Goal: Information Seeking & Learning: Find specific fact

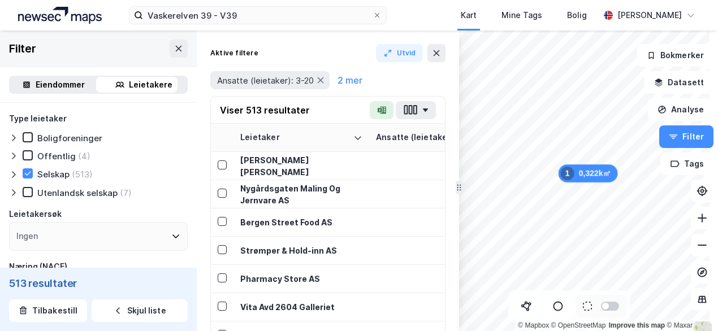
scroll to position [170, 0]
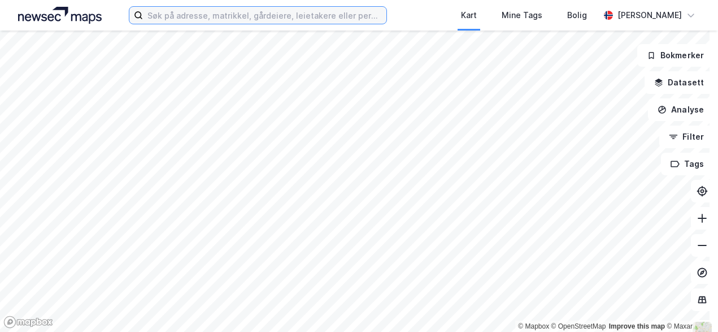
click at [207, 20] on input at bounding box center [264, 15] width 243 height 17
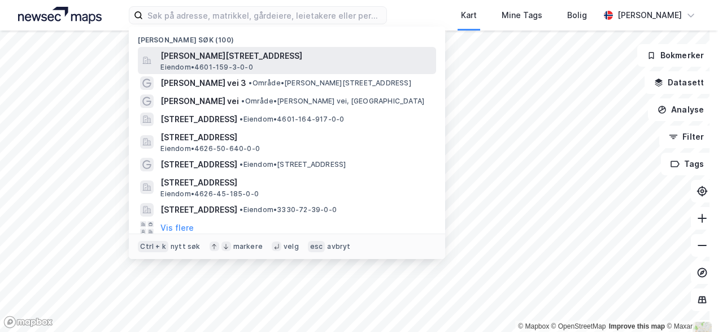
click at [201, 59] on span "Edvard Griegs vei 3A, 5059, BERGEN, BERGEN" at bounding box center [295, 56] width 271 height 14
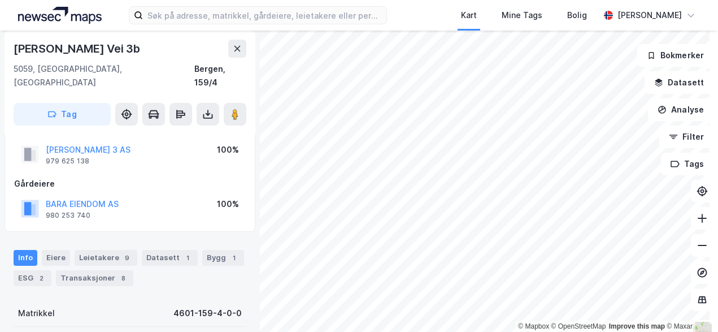
scroll to position [57, 0]
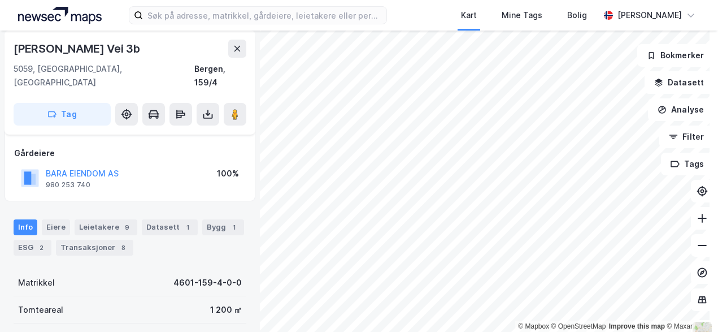
click at [93, 206] on div "Info Eiere Leietakere 9 Datasett 1 Bygg 1 ESG 2 Transaksjoner 8" at bounding box center [130, 233] width 260 height 54
click at [94, 219] on div "Leietakere 9" at bounding box center [106, 227] width 63 height 16
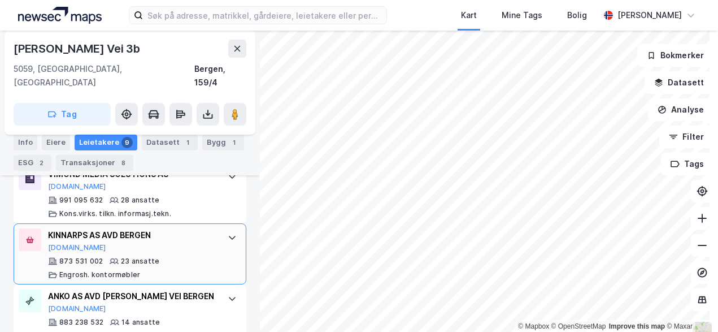
scroll to position [311, 0]
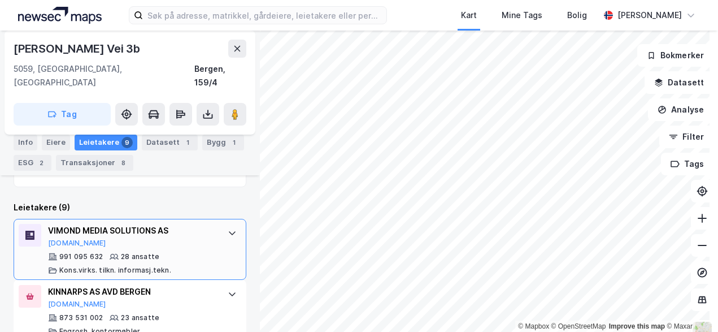
click at [149, 224] on div "VIMOND MEDIA SOLUTIONS AS" at bounding box center [132, 231] width 168 height 14
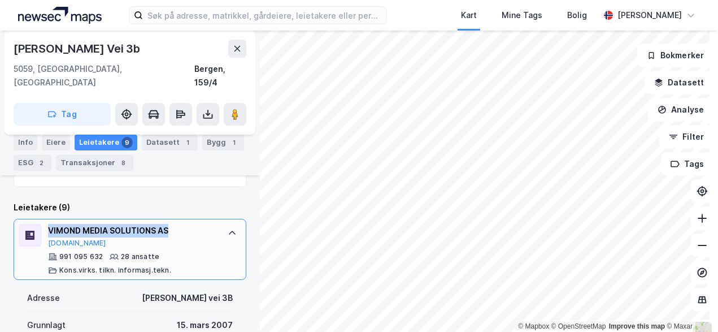
drag, startPoint x: 184, startPoint y: 216, endPoint x: 45, endPoint y: 212, distance: 139.6
click at [45, 219] on div "VIMOND MEDIA SOLUTIONS AS Proff.no 991 095 632 28 ansatte Kons.virks. tilkn. in…" at bounding box center [130, 249] width 233 height 61
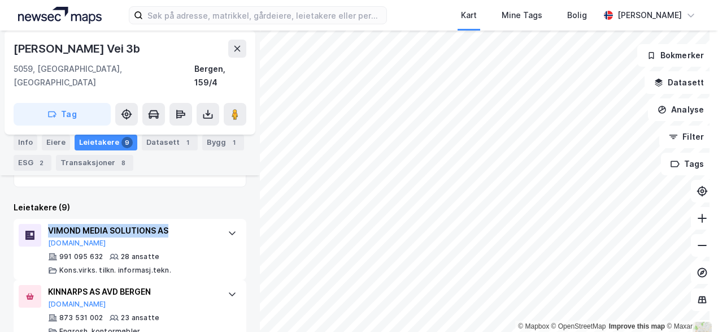
copy div "VIMOND MEDIA SOLUTIONS AS"
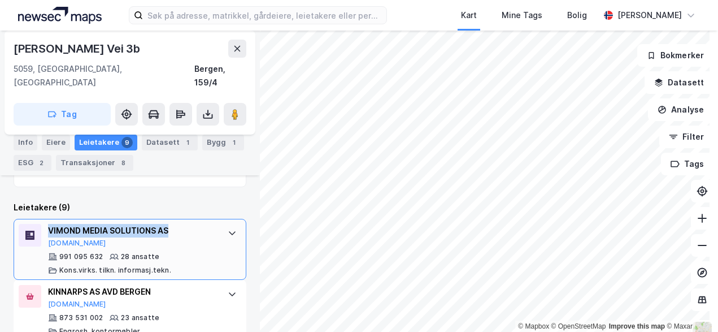
click at [187, 224] on div "VIMOND MEDIA SOLUTIONS AS" at bounding box center [132, 231] width 168 height 14
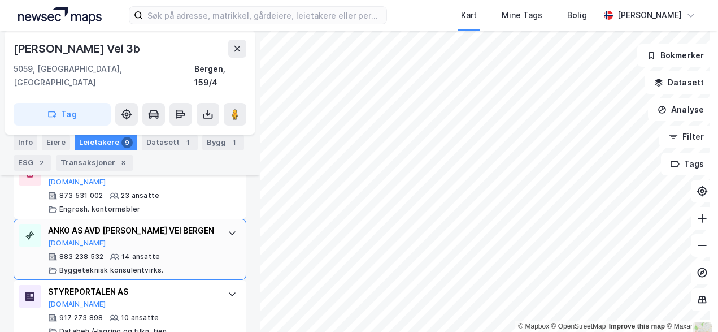
scroll to position [1045, 0]
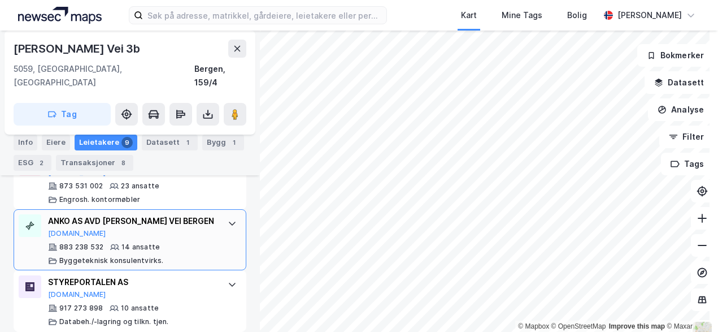
click at [179, 224] on div "ANKO AS AVD EDVARD GRIEGS VEI BERGEN" at bounding box center [132, 221] width 168 height 14
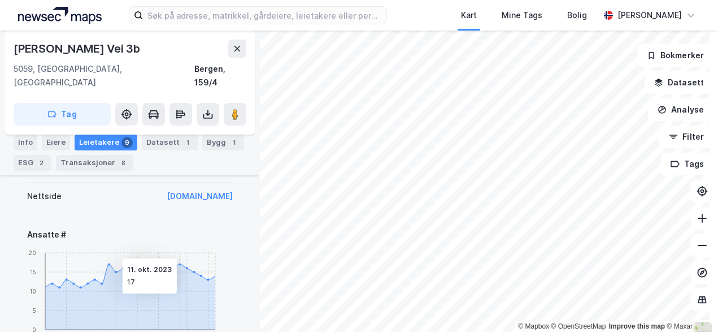
scroll to position [722, 0]
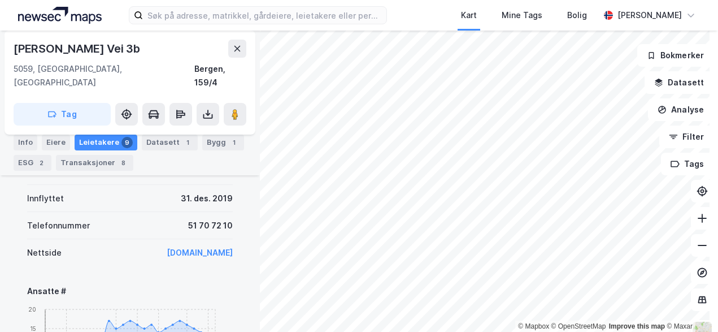
click at [196, 253] on link "www.anko.no" at bounding box center [200, 252] width 66 height 10
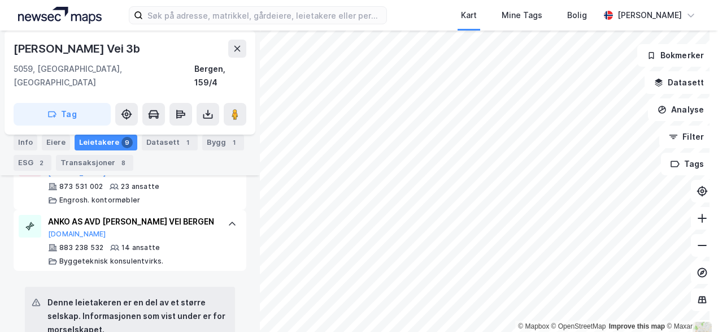
scroll to position [440, 0]
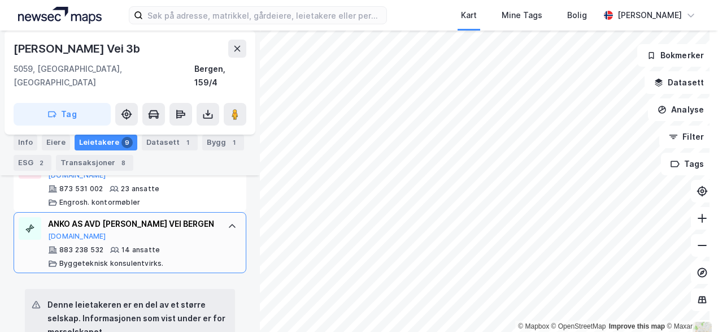
click at [199, 217] on div "ANKO AS AVD EDVARD GRIEGS VEI BERGEN" at bounding box center [132, 224] width 168 height 14
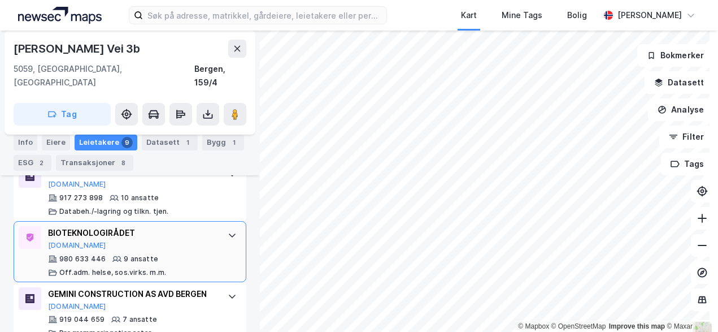
scroll to position [496, 0]
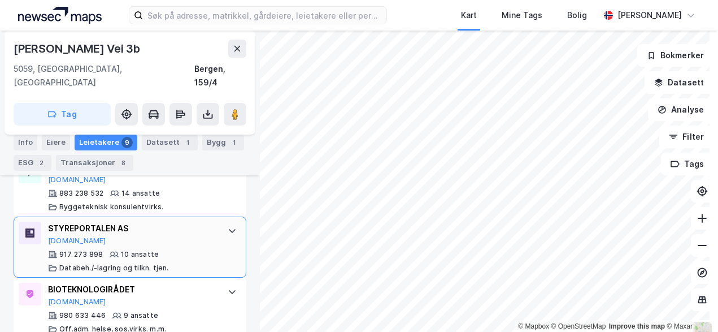
click at [174, 234] on div "STYREPORTALEN AS" at bounding box center [132, 228] width 168 height 14
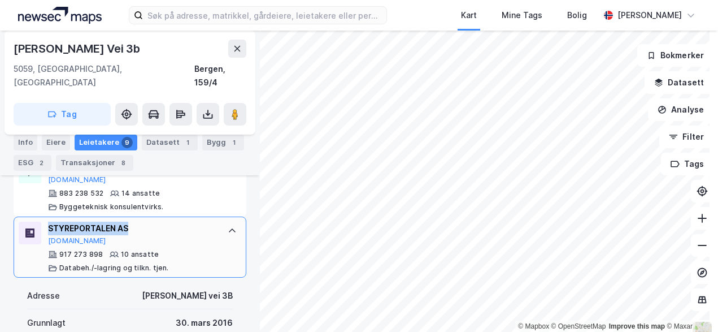
drag, startPoint x: 136, startPoint y: 228, endPoint x: 48, endPoint y: 227, distance: 88.1
click at [48, 227] on div "STYREPORTALEN AS" at bounding box center [132, 228] width 168 height 14
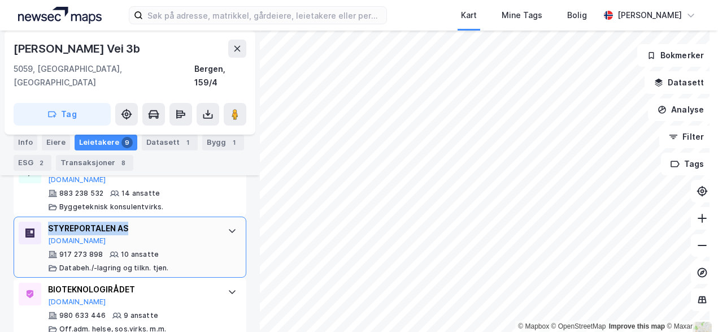
copy div "STYREPORTALEN AS"
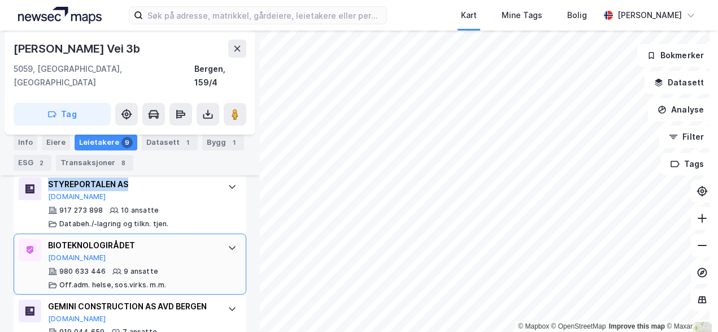
scroll to position [553, 0]
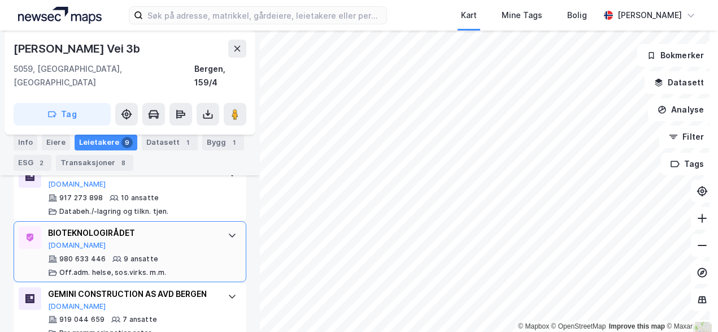
click at [154, 237] on div "BIOTEKNOLOGIRÅDET" at bounding box center [132, 233] width 168 height 14
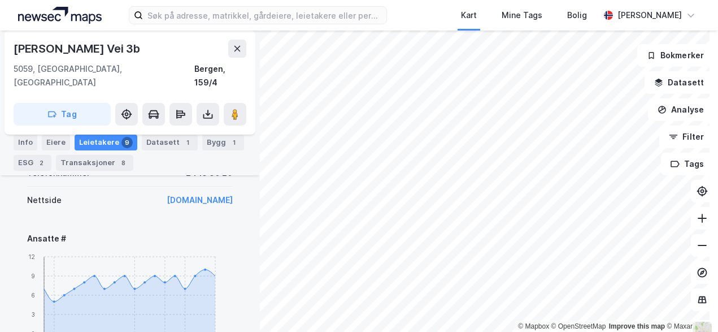
scroll to position [722, 0]
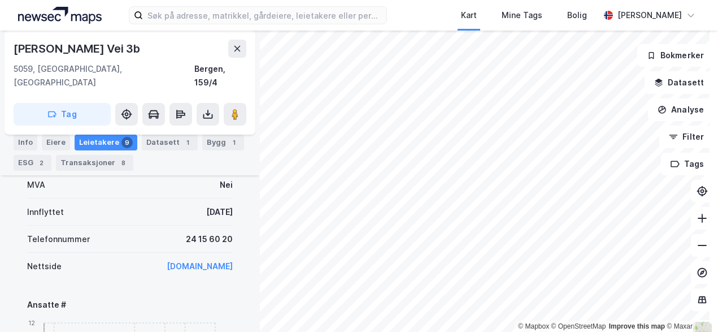
click at [192, 263] on link "www.bioteknologiradet.no" at bounding box center [200, 266] width 66 height 10
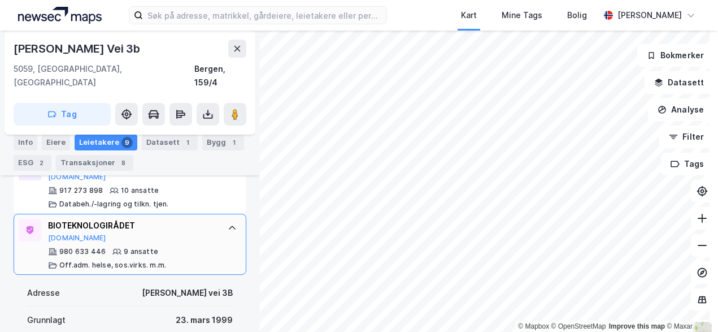
scroll to position [553, 0]
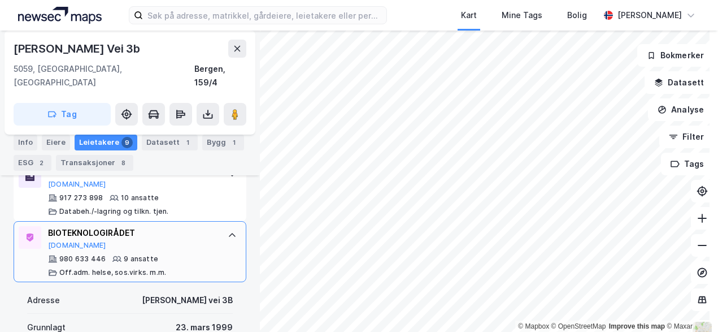
click at [171, 245] on div "BIOTEKNOLOGIRÅDET Proff.no" at bounding box center [132, 238] width 168 height 24
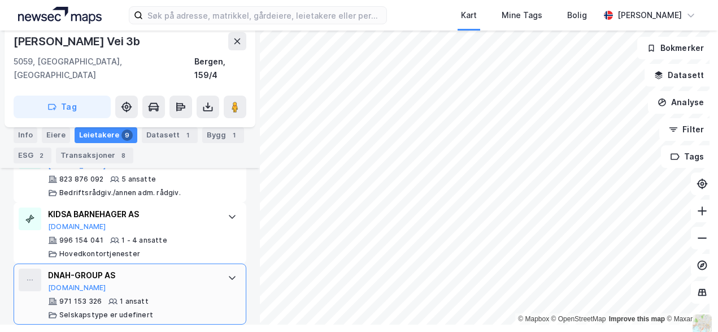
scroll to position [11, 0]
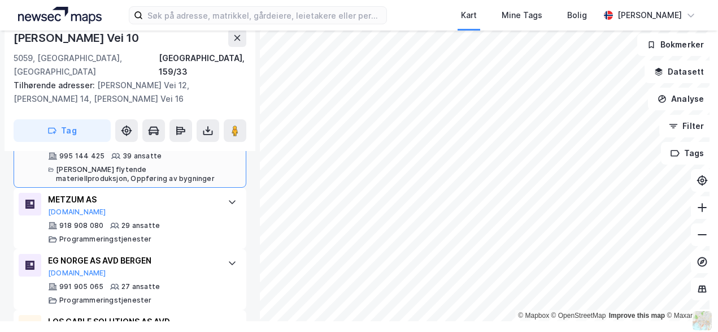
scroll to position [620, 0]
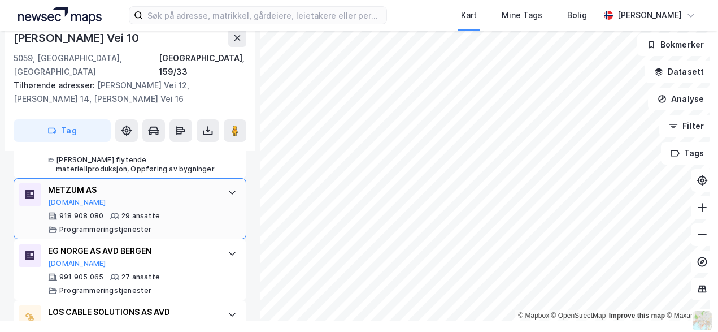
click at [180, 211] on div "918 908 080 29 ansatte Programmeringstjenester" at bounding box center [132, 222] width 168 height 23
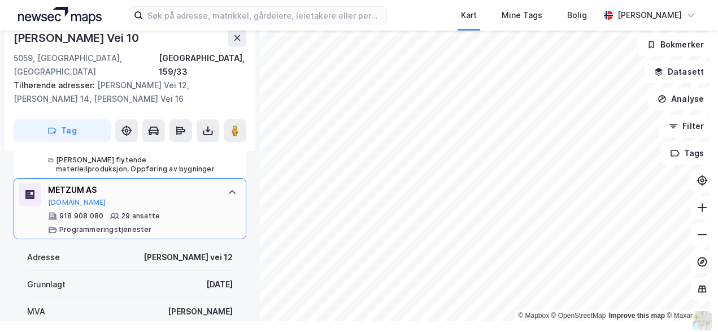
click at [177, 183] on div "METZUM AS" at bounding box center [132, 190] width 168 height 14
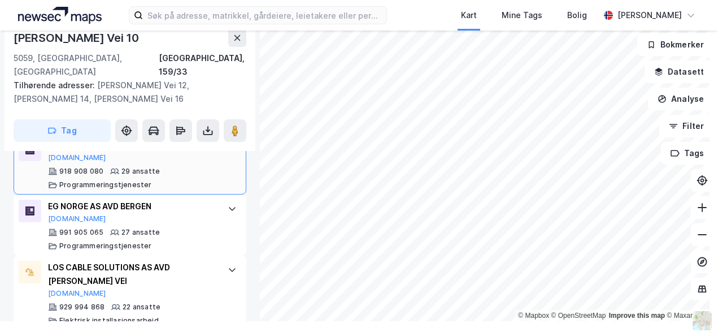
scroll to position [677, 0]
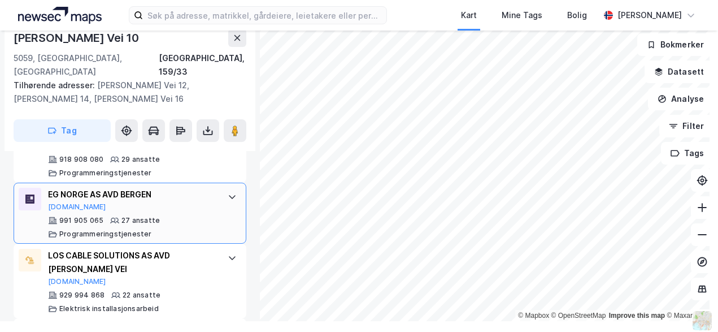
click at [177, 216] on div "991 905 065 27 ansatte Programmeringstjenester" at bounding box center [132, 227] width 168 height 23
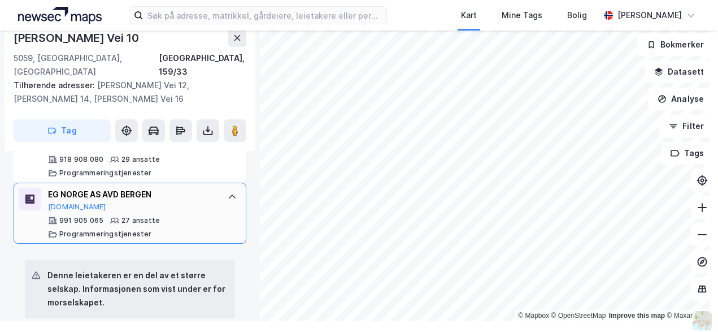
click at [178, 195] on div "EG NORGE AS AVD BERGEN Brreg.no" at bounding box center [132, 200] width 168 height 24
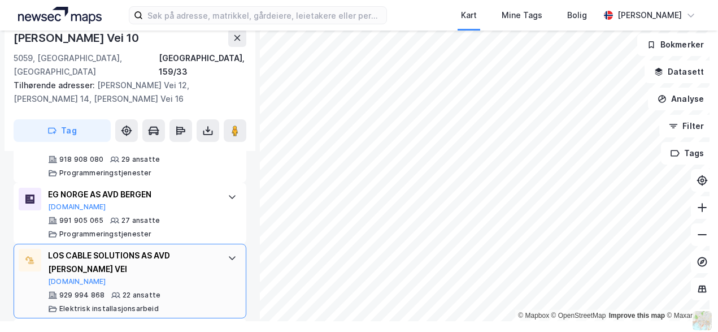
click at [182, 249] on div "LOS CABLE SOLUTIONS AS AVD BERGEN INGER BANG LUNDS VEI" at bounding box center [132, 262] width 168 height 27
click at [205, 250] on div "LOS CABLE SOLUTIONS AS AVD BERGEN INGER BANG LUNDS VEI" at bounding box center [132, 262] width 168 height 27
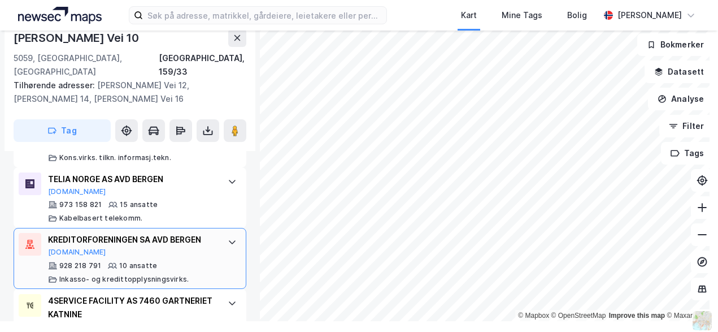
scroll to position [903, 0]
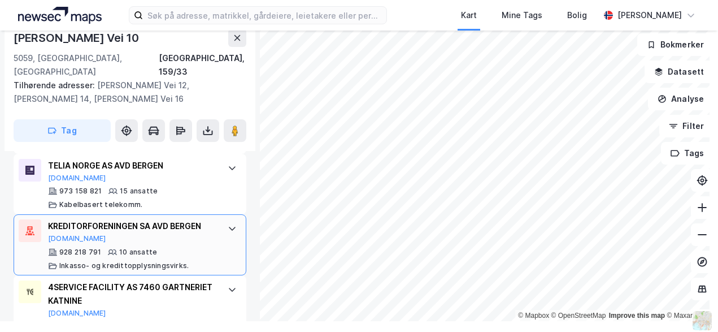
click at [200, 247] on div "928 218 791 10 ansatte Inkasso- og kredittopplysningsvirks." at bounding box center [132, 258] width 168 height 23
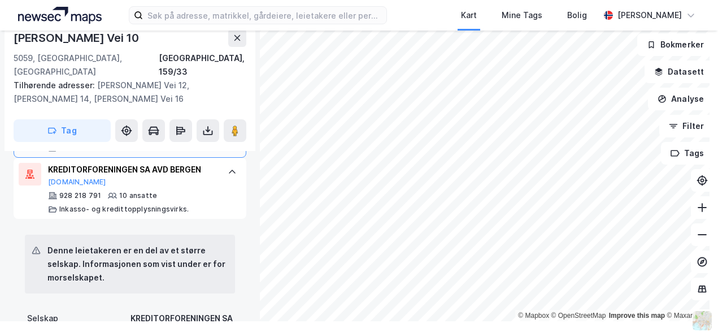
scroll to position [846, 0]
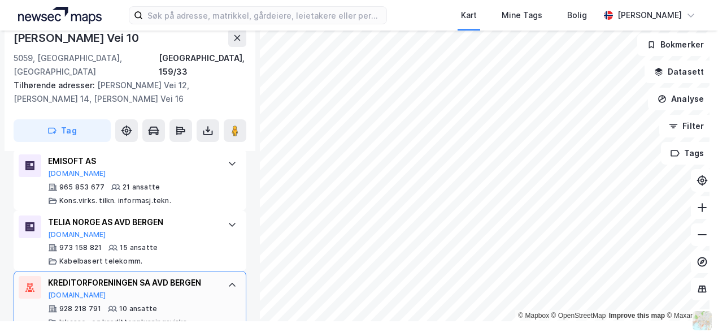
click at [203, 276] on div "KREDITORFORENINGEN SA AVD BERGEN" at bounding box center [132, 283] width 168 height 14
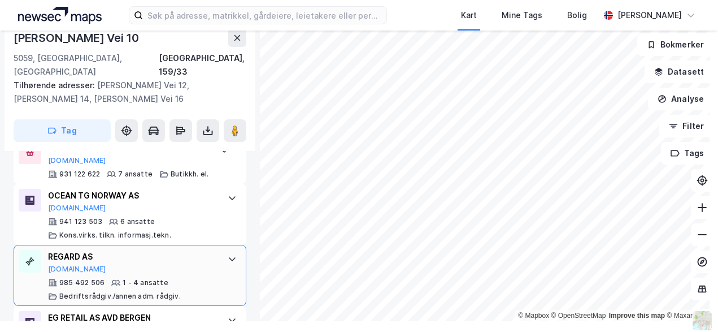
scroll to position [1129, 0]
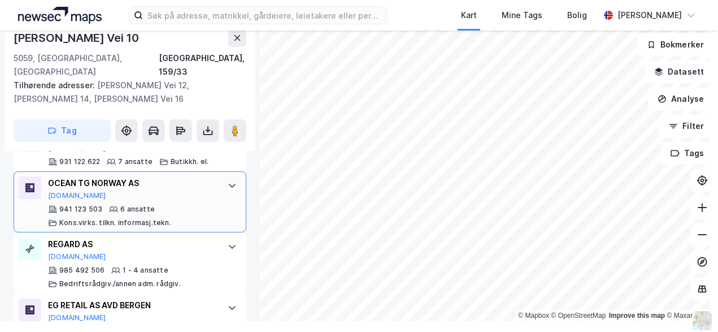
click at [198, 187] on div "OCEAN TG NORWAY AS Proff.no 941 123 503 6 ansatte Kons.virks. tilkn. informasj.…" at bounding box center [132, 201] width 168 height 51
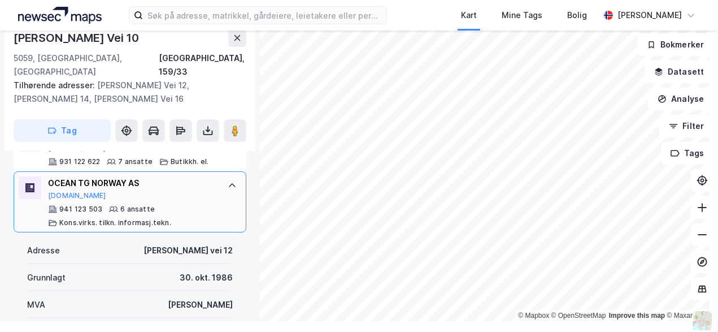
click at [197, 205] on div "941 123 503 6 ansatte Kons.virks. tilkn. informasj.tekn." at bounding box center [132, 216] width 168 height 23
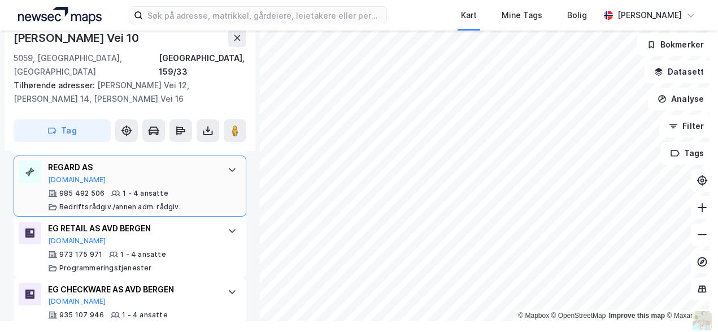
scroll to position [1224, 0]
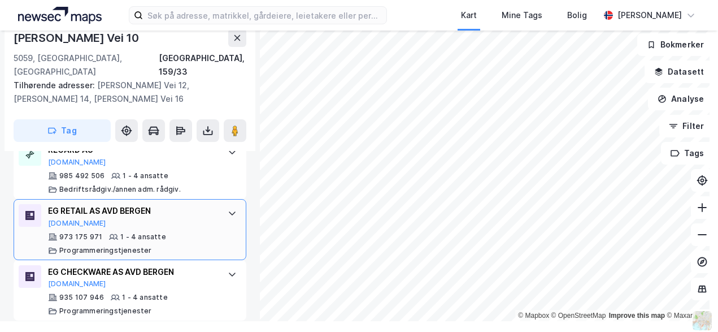
click at [196, 212] on div "EG RETAIL AS AVD BERGEN Brreg.no" at bounding box center [132, 216] width 168 height 24
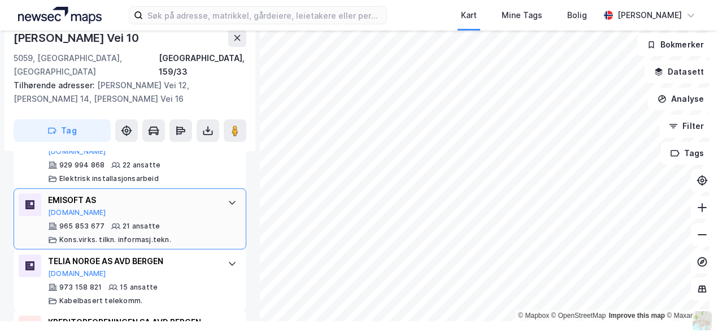
scroll to position [828, 0]
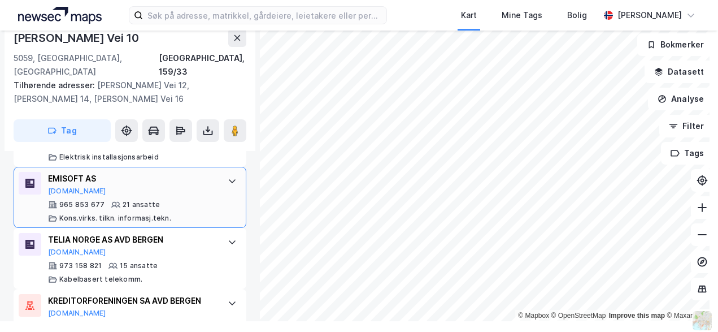
click at [160, 200] on div "965 853 677 21 ansatte Kons.virks. tilkn. informasj.tekn." at bounding box center [132, 211] width 168 height 23
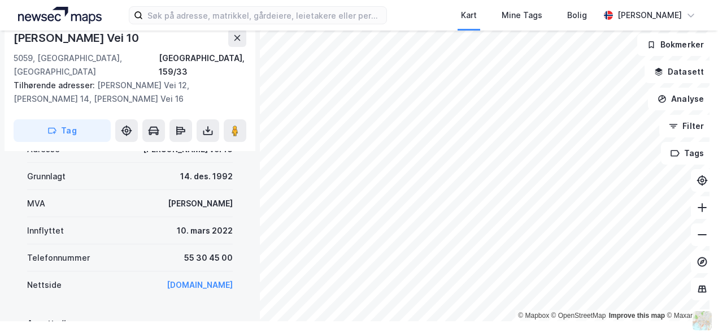
scroll to position [998, 0]
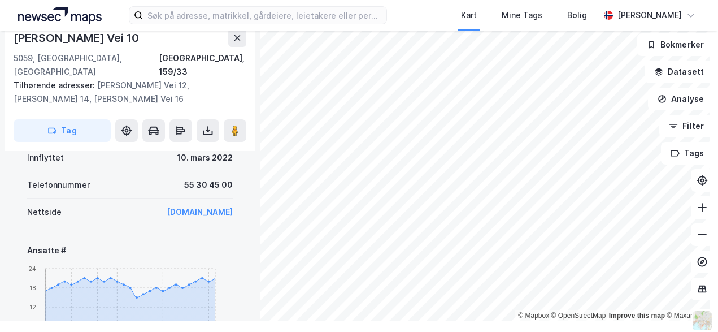
click at [167, 207] on link "www.emisoft.com" at bounding box center [200, 212] width 66 height 10
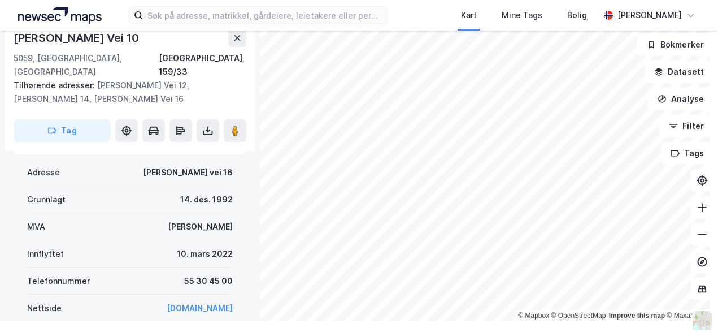
scroll to position [885, 0]
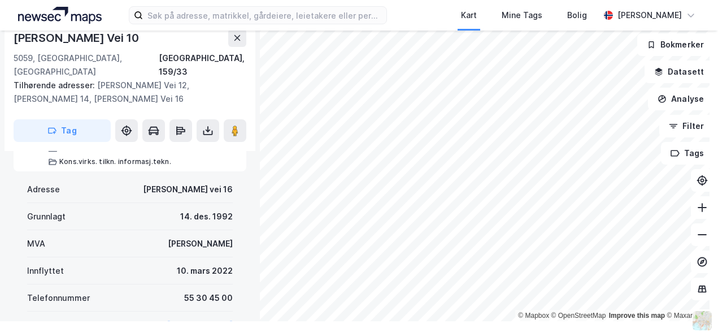
click at [0, 219] on html "Kart Mine Tags Bolig Andreas Gjeitrem © Mapbox © OpenStreetMap Improve this map…" at bounding box center [359, 166] width 718 height 332
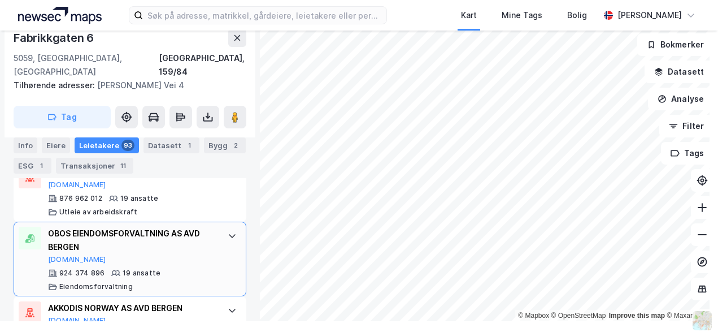
scroll to position [776, 0]
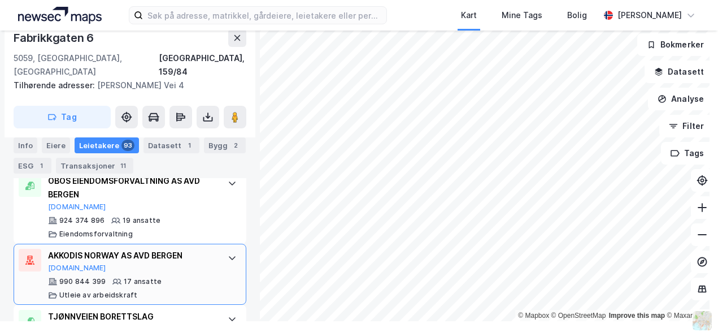
click at [170, 257] on div "AKKODIS NORWAY AS AVD BERGEN Brreg.no" at bounding box center [132, 261] width 168 height 24
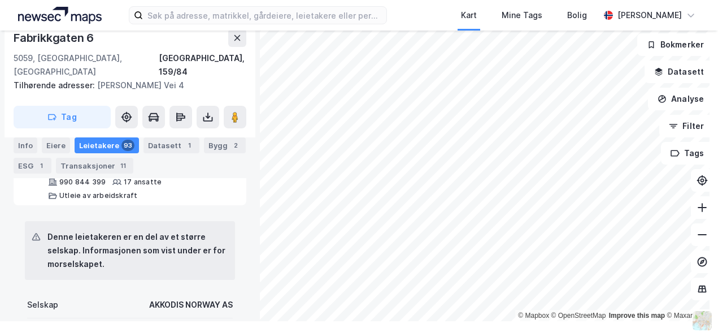
scroll to position [889, 0]
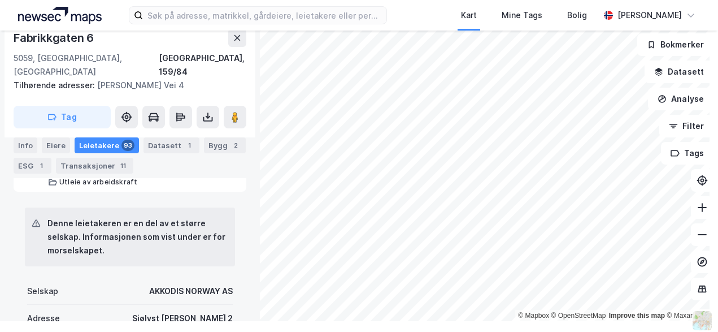
click at [202, 170] on div "Info Eiere Leietakere 93 Datasett 1 Bygg 2 ESG 1 Transaksjoner 11" at bounding box center [130, 155] width 233 height 36
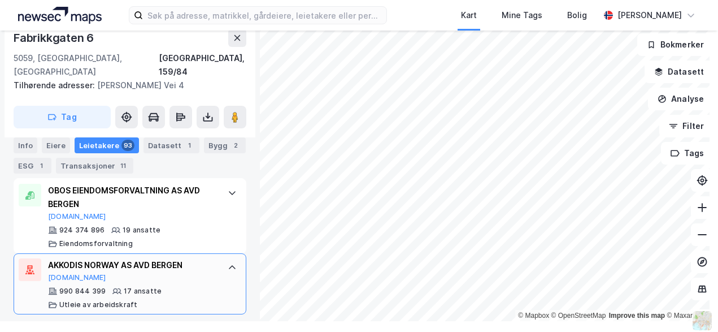
scroll to position [776, 0]
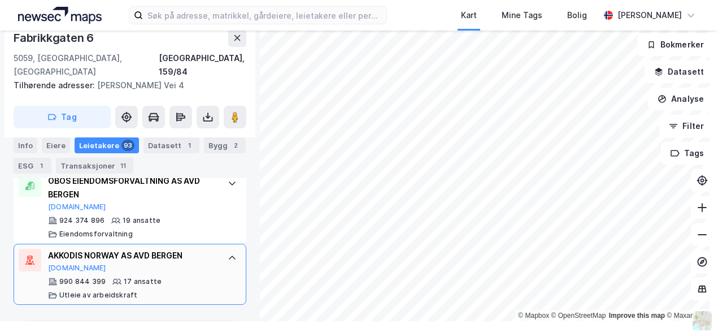
click at [181, 249] on div "AKKODIS NORWAY AS AVD BERGEN" at bounding box center [132, 256] width 168 height 14
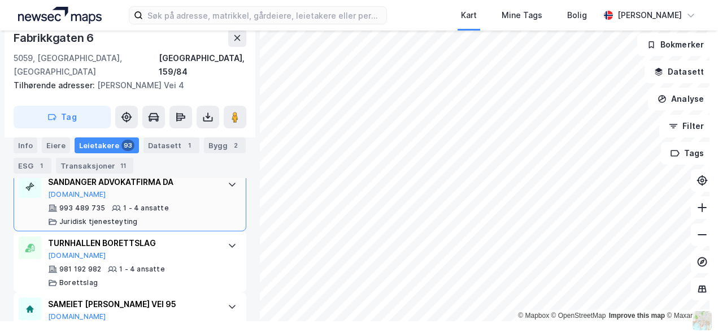
scroll to position [1906, 0]
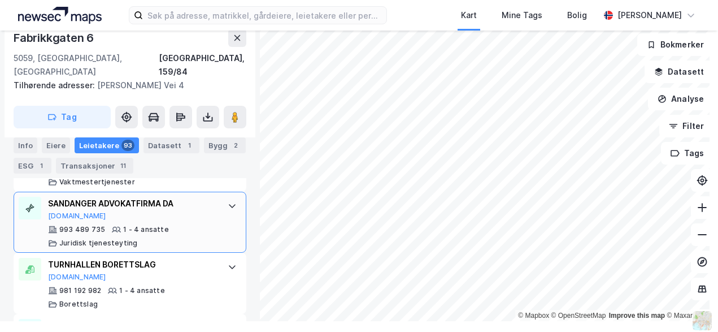
click at [179, 220] on div "SANDANGER ADVOKATFIRMA DA Proff.no" at bounding box center [132, 209] width 168 height 24
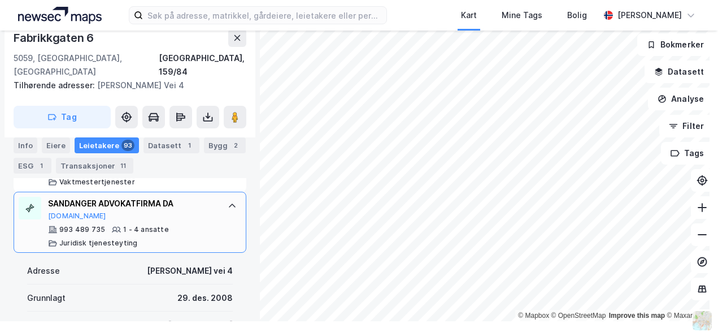
click at [179, 217] on div "SANDANGER ADVOKATFIRMA DA Proff.no" at bounding box center [132, 209] width 168 height 24
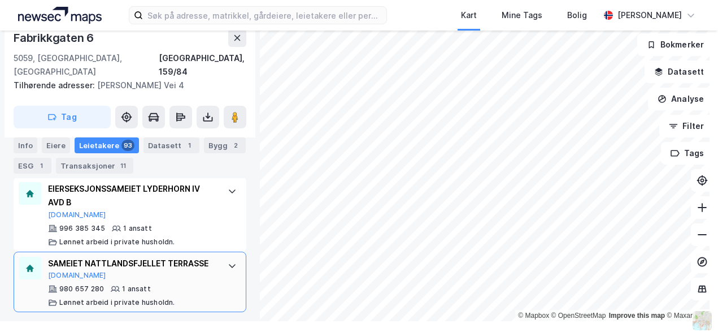
scroll to position [5588, 0]
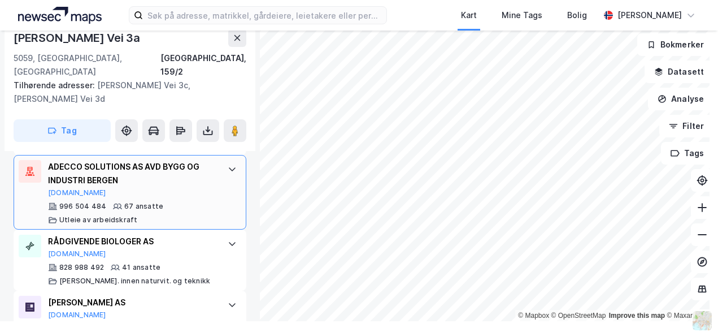
scroll to position [509, 0]
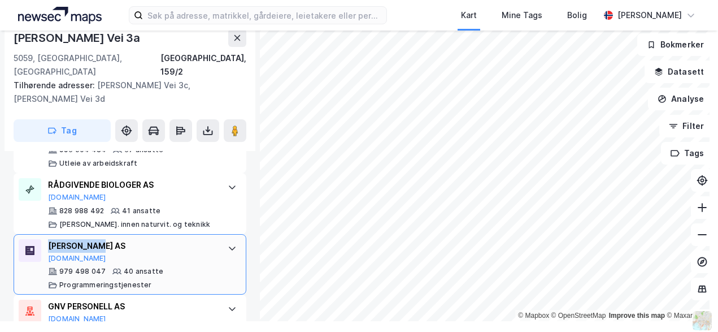
drag, startPoint x: 120, startPoint y: 232, endPoint x: 51, endPoint y: 231, distance: 69.5
click at [51, 239] on div "MAKSIMER AS" at bounding box center [132, 246] width 168 height 14
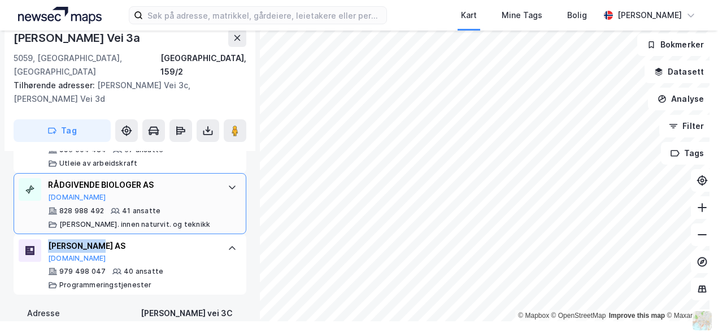
copy div "MAKSIMER AS"
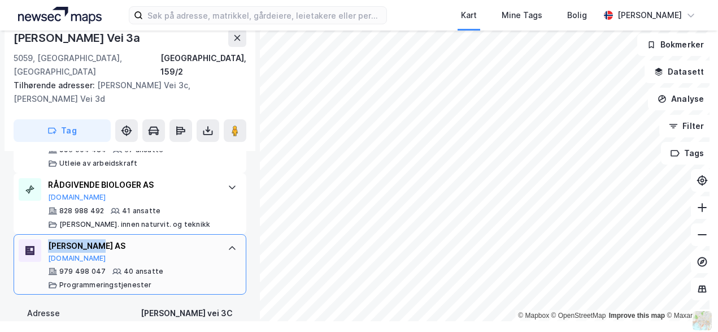
click at [164, 241] on div "MAKSIMER AS Proff.no" at bounding box center [132, 251] width 168 height 24
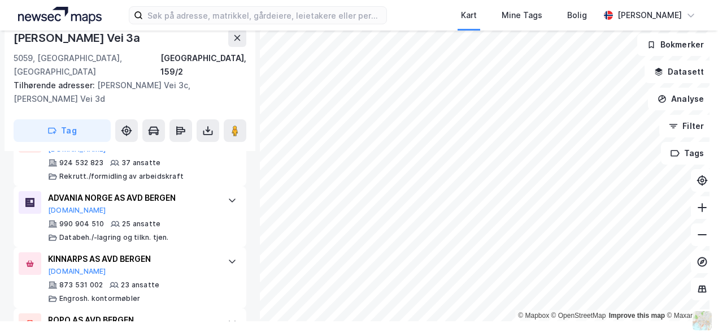
scroll to position [565, 0]
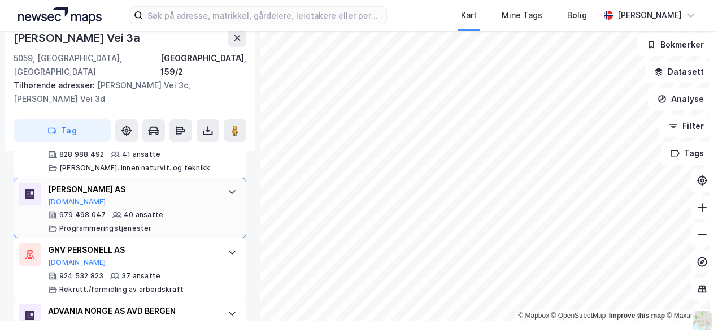
click at [161, 210] on div "979 498 047 40 ansatte Programmeringstjenester" at bounding box center [132, 221] width 168 height 23
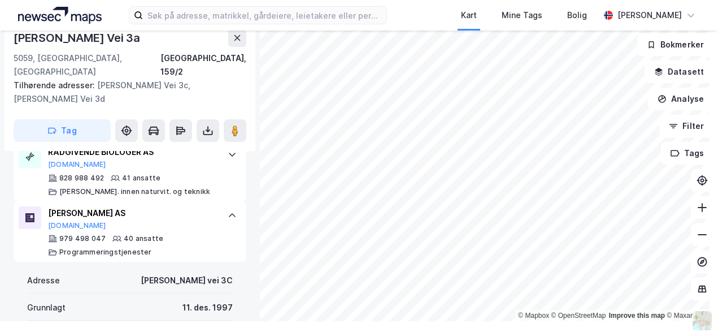
scroll to position [509, 0]
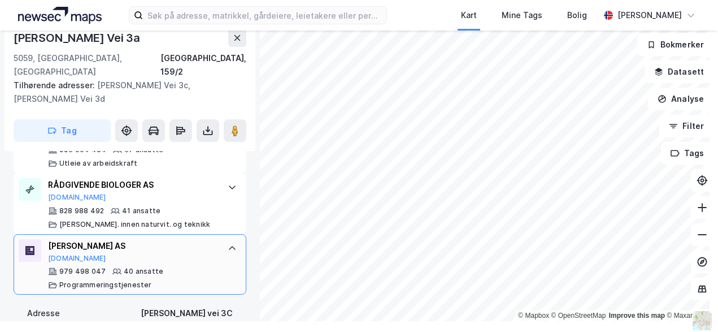
click at [141, 239] on div "MAKSIMER AS" at bounding box center [132, 246] width 168 height 14
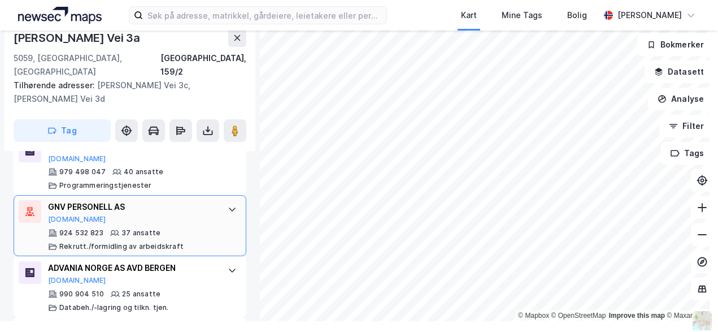
scroll to position [622, 0]
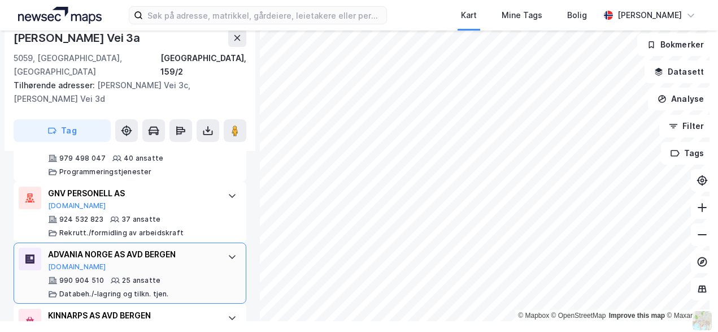
click at [133, 276] on div "25 ansatte" at bounding box center [141, 280] width 38 height 9
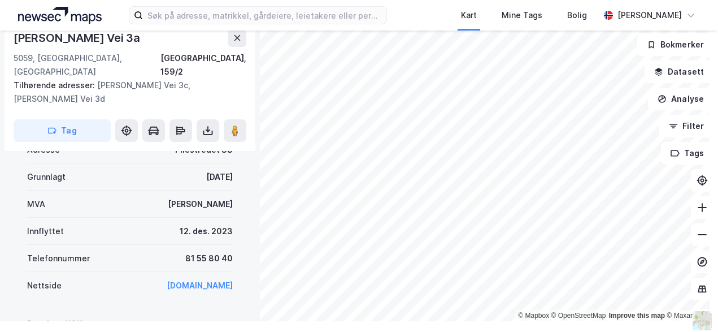
scroll to position [904, 0]
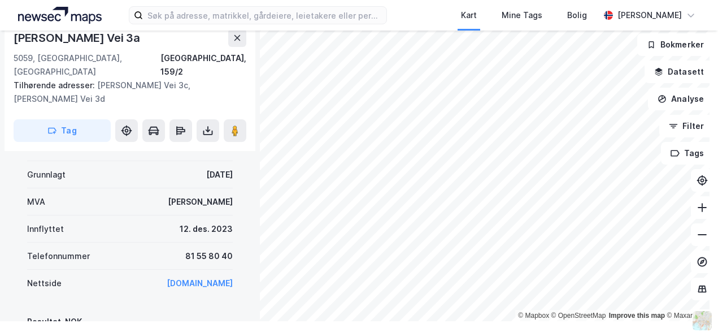
click at [185, 278] on link "www.advania.no" at bounding box center [200, 283] width 66 height 10
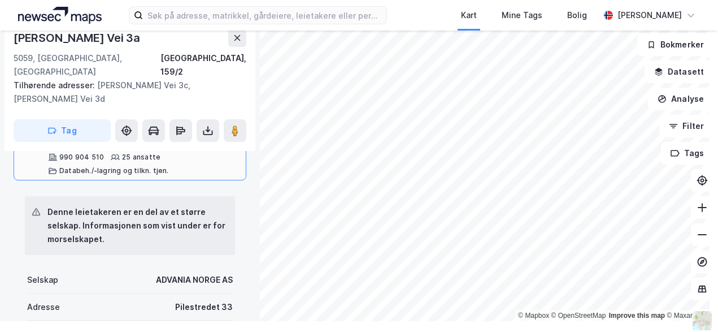
scroll to position [622, 0]
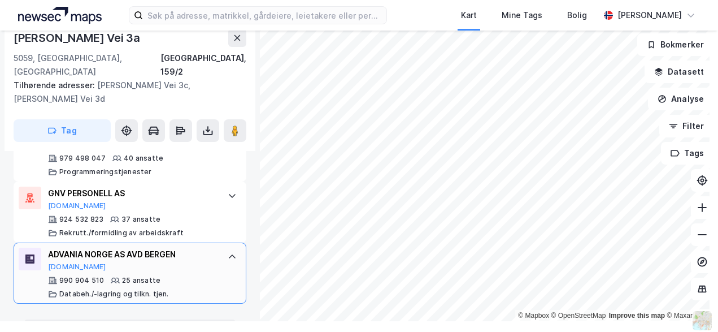
click at [208, 243] on div "ADVANIA NORGE AS AVD BERGEN Brreg.no 990 904 510 25 ansatte Databeh./-lagring o…" at bounding box center [130, 272] width 233 height 61
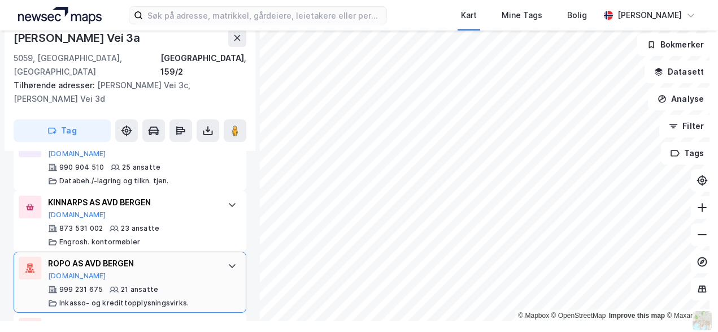
scroll to position [791, 0]
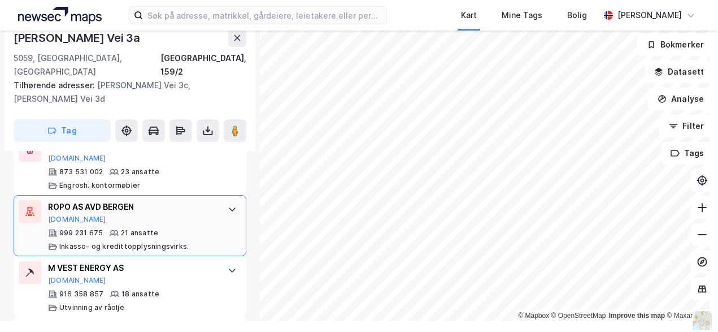
click at [154, 228] on div "999 231 675 21 ansatte Inkasso- og kredittopplysningsvirks." at bounding box center [132, 239] width 168 height 23
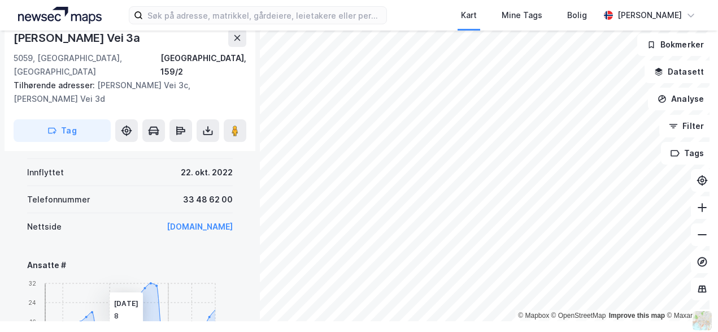
scroll to position [1074, 0]
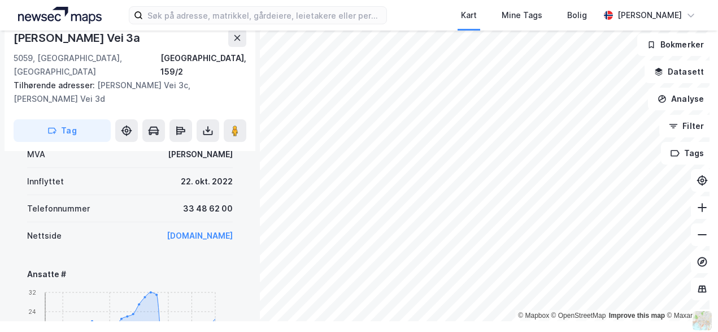
click at [175, 231] on link "www.ropocapital.no" at bounding box center [200, 236] width 66 height 10
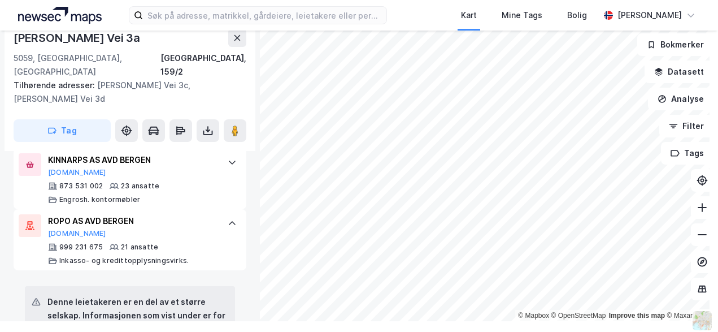
scroll to position [735, 0]
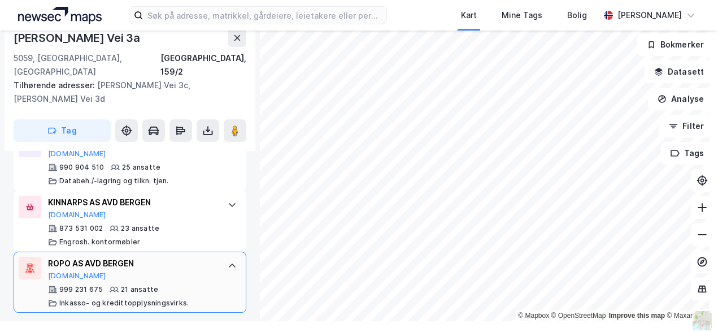
click at [207, 257] on div "ROPO AS AVD BERGEN" at bounding box center [132, 264] width 168 height 14
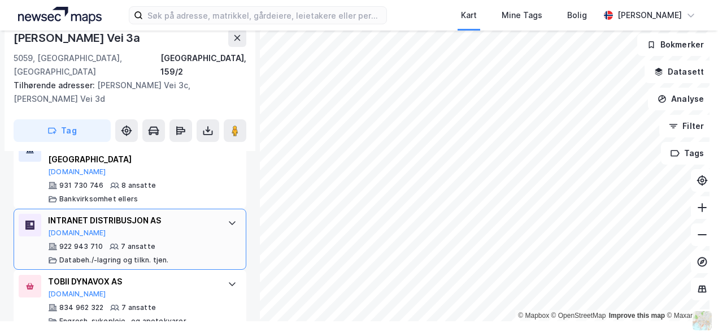
scroll to position [1130, 0]
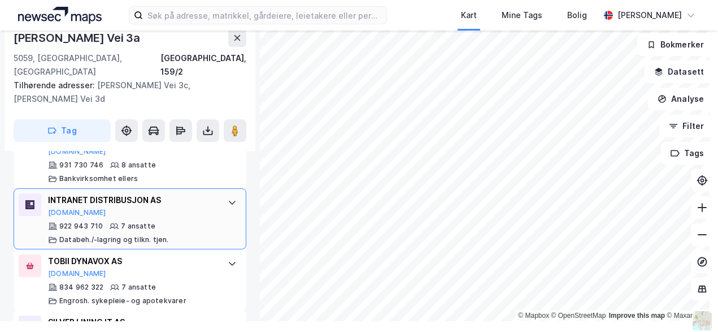
click at [187, 221] on div "INTRANET DISTRIBUSJON AS Proff.no 922 943 710 7 ansatte Databeh./-lagring og ti…" at bounding box center [132, 218] width 168 height 51
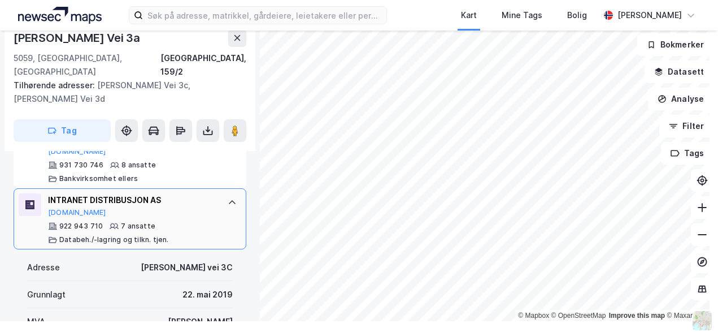
click at [192, 208] on div "INTRANET DISTRIBUSJON AS Proff.no" at bounding box center [132, 205] width 168 height 24
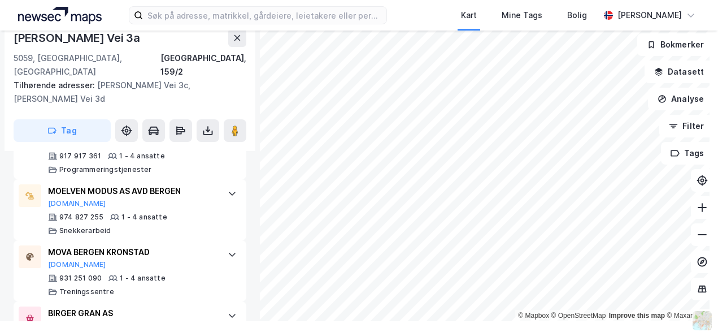
scroll to position [1921, 0]
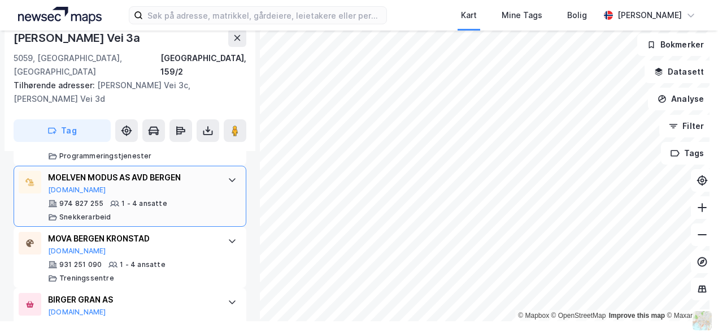
click at [178, 182] on div "MOELVEN MODUS AS AVD BERGEN Brreg.no 974 827 255 1 - 4 ansatte Snekkerarbeid" at bounding box center [132, 196] width 168 height 51
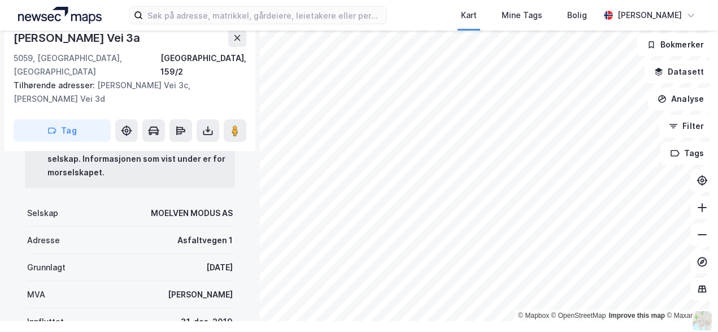
scroll to position [2147, 0]
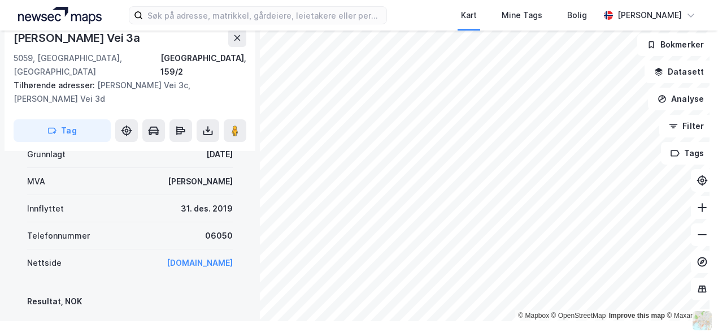
click at [179, 256] on div "www.moelven.no" at bounding box center [200, 263] width 66 height 14
click at [179, 258] on link "www.moelven.no" at bounding box center [200, 263] width 66 height 10
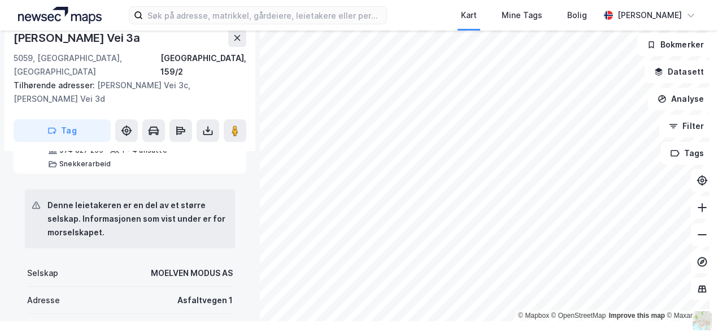
scroll to position [1921, 0]
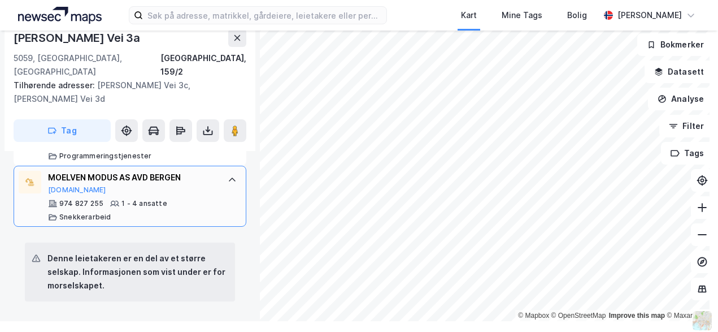
click at [228, 175] on icon at bounding box center [232, 179] width 9 height 9
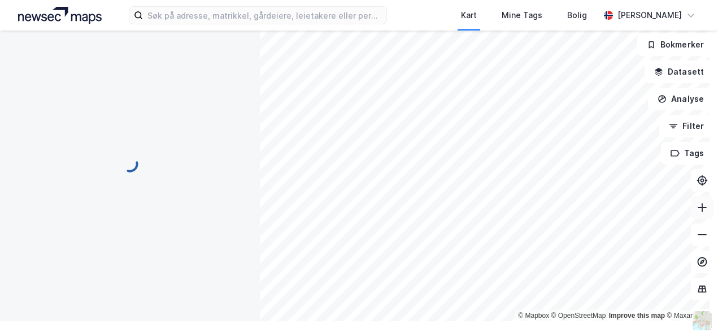
scroll to position [0, 0]
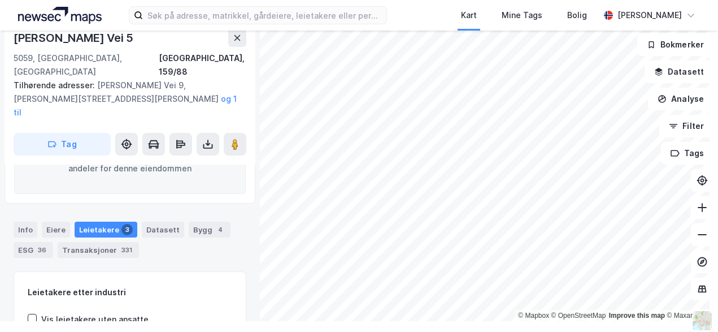
scroll to position [197, 0]
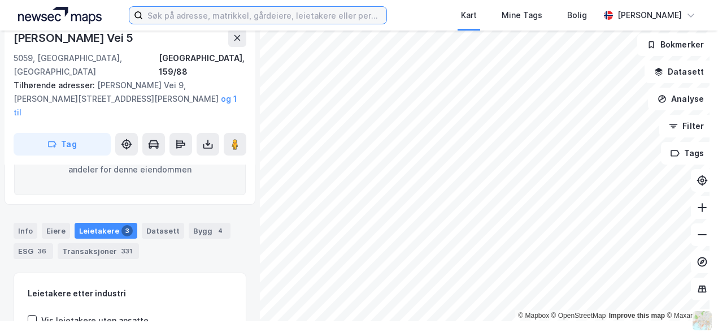
click at [168, 20] on input at bounding box center [264, 15] width 243 height 17
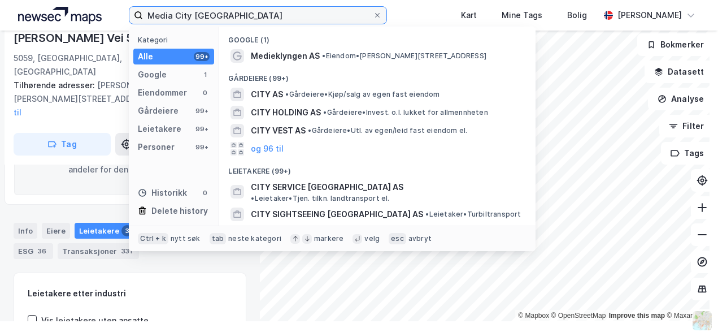
drag, startPoint x: 263, startPoint y: 15, endPoint x: 97, endPoint y: 16, distance: 166.1
click at [102, 19] on div "Media City Bergen Kategori Alle 99+ Google 1 Eiendommer 0 Gårdeiere 99+ Leietak…" at bounding box center [359, 15] width 718 height 31
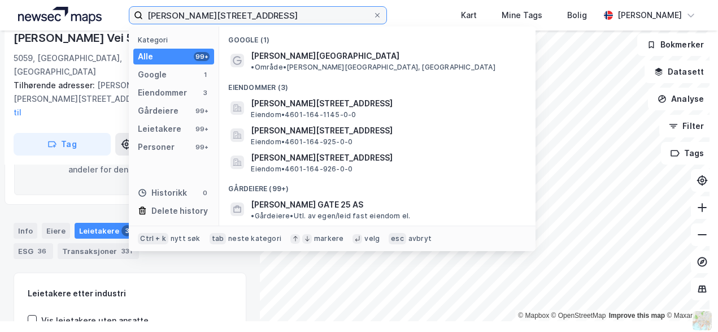
type input "Lars Hilles gate 30"
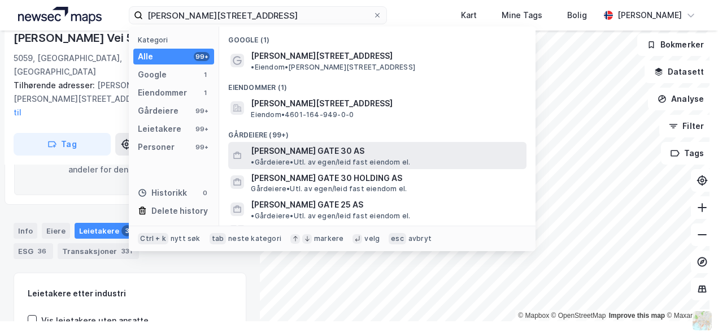
click at [286, 144] on span "LARS HILLES GATE 30 AS" at bounding box center [308, 151] width 114 height 14
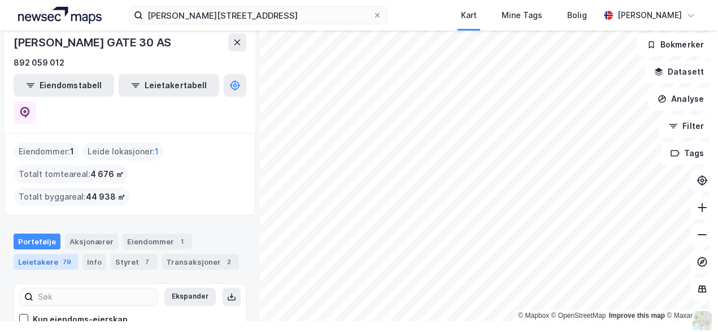
click at [53, 254] on div "Leietakere 79" at bounding box center [46, 262] width 64 height 16
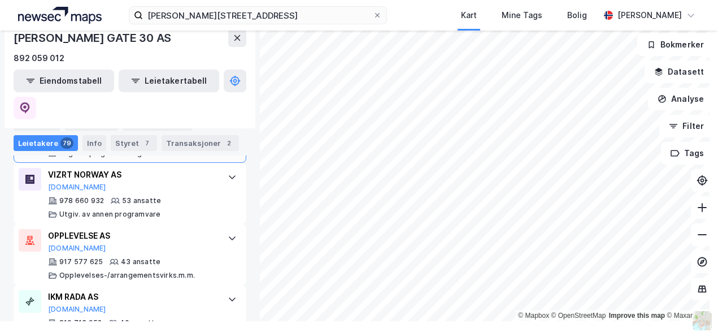
scroll to position [582, 0]
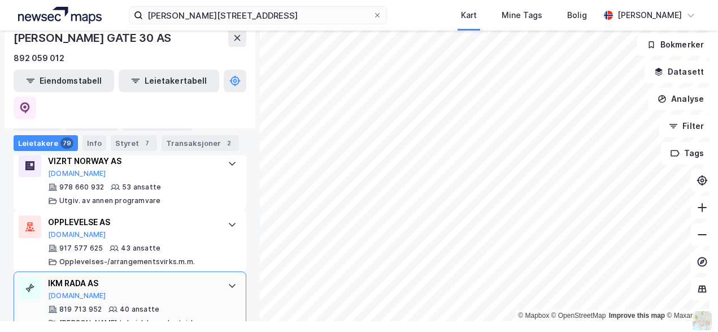
click at [166, 276] on div "IKM RADA AS" at bounding box center [132, 283] width 168 height 14
click at [109, 276] on div "IKM RADA AS" at bounding box center [132, 283] width 168 height 14
drag, startPoint x: 109, startPoint y: 232, endPoint x: 46, endPoint y: 232, distance: 63.3
click at [46, 271] on div "IKM RADA AS Proff.no 819 713 952 40 ansatte Annen teknisk konsulentvirks." at bounding box center [130, 301] width 233 height 61
click at [149, 276] on div "IKM RADA AS" at bounding box center [132, 283] width 168 height 14
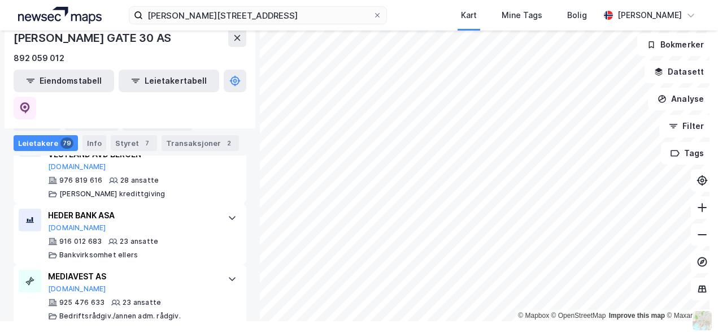
scroll to position [978, 0]
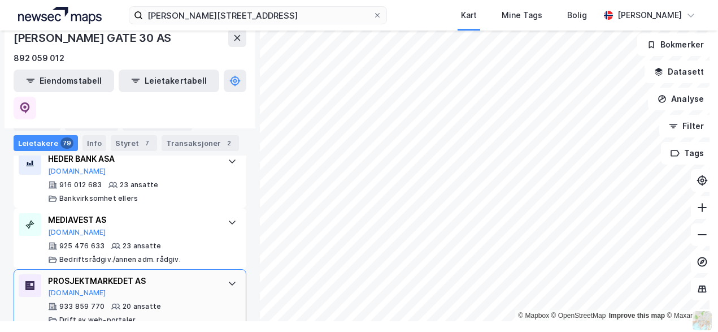
click at [150, 274] on div "PROSJEKTMARKEDET AS" at bounding box center [132, 281] width 168 height 14
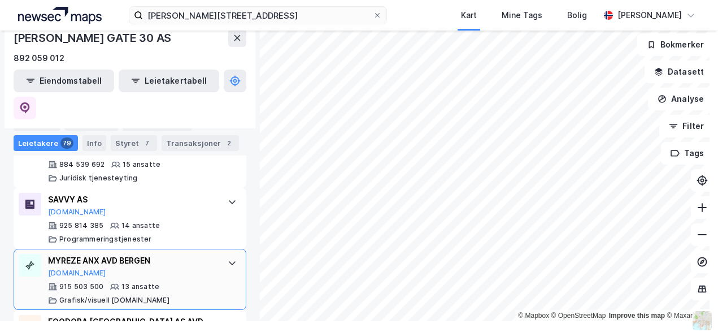
scroll to position [1543, 0]
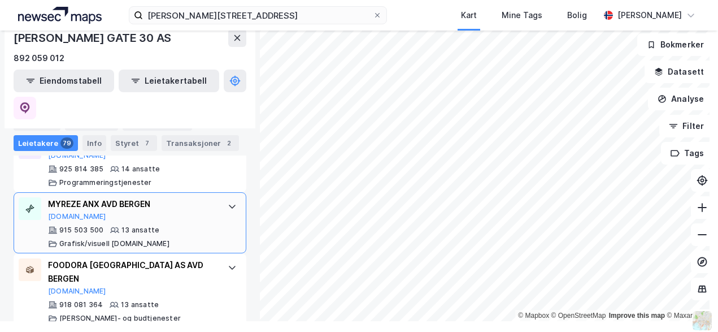
click at [151, 258] on div "FOODORA NORWAY AS AVD BERGEN" at bounding box center [132, 271] width 168 height 27
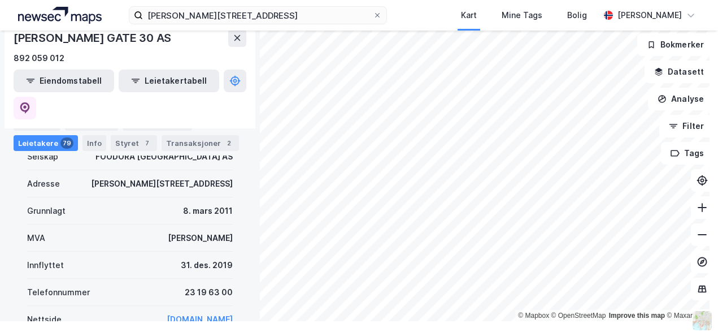
scroll to position [1825, 0]
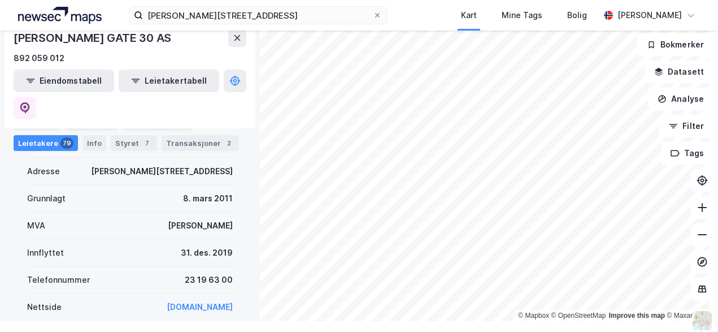
drag, startPoint x: 226, startPoint y: 258, endPoint x: 160, endPoint y: 257, distance: 66.1
copy link "www.foodora.no"
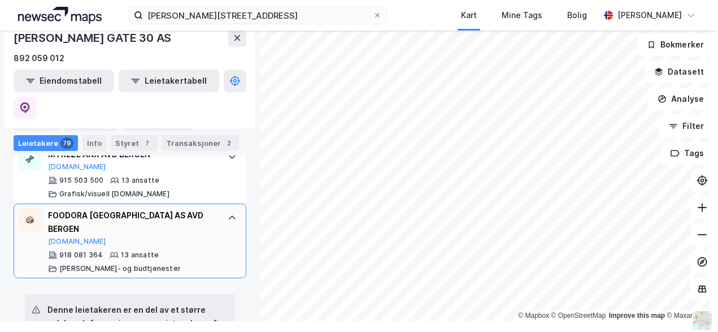
scroll to position [1543, 0]
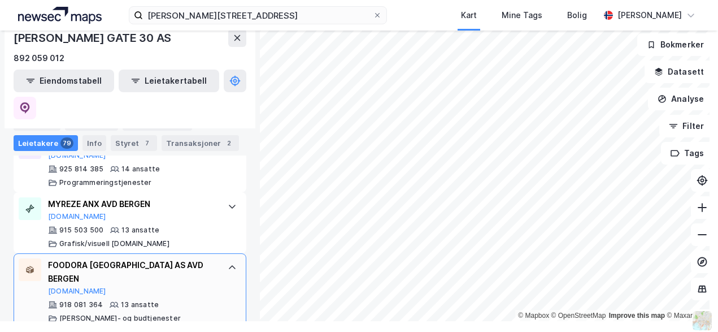
click at [166, 258] on div "FOODORA NORWAY AS AVD BERGEN Brreg.no" at bounding box center [132, 276] width 168 height 37
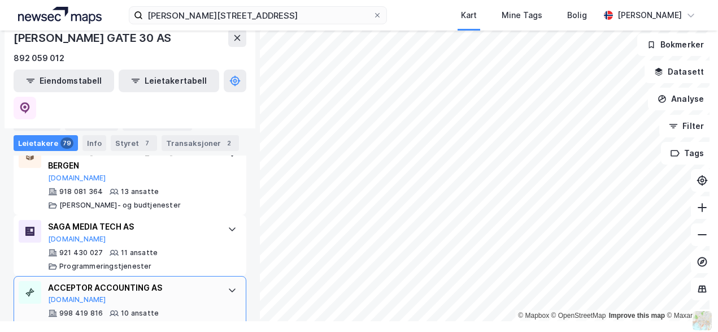
scroll to position [1656, 0]
click at [172, 248] on div "921 430 027 11 ansatte Programmeringstjenester" at bounding box center [132, 259] width 168 height 23
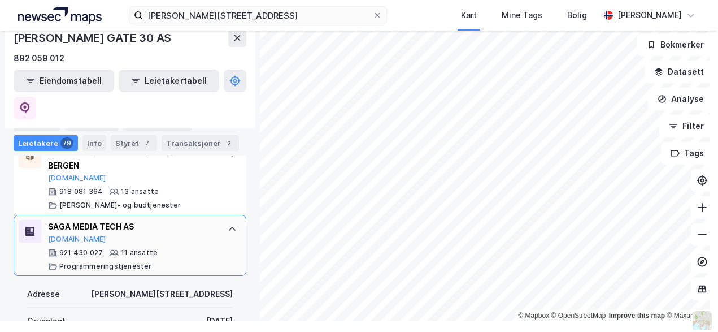
click at [171, 248] on div "921 430 027 11 ansatte Programmeringstjenester" at bounding box center [132, 259] width 168 height 23
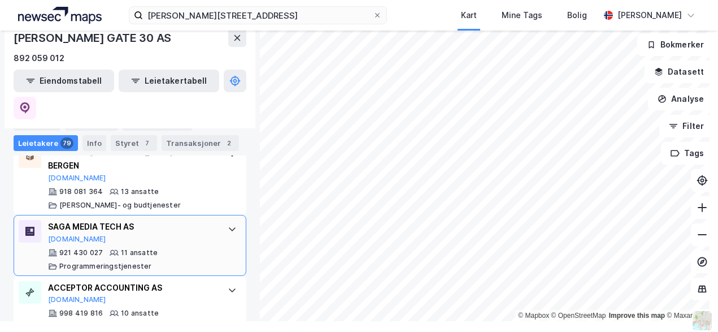
scroll to position [1712, 0]
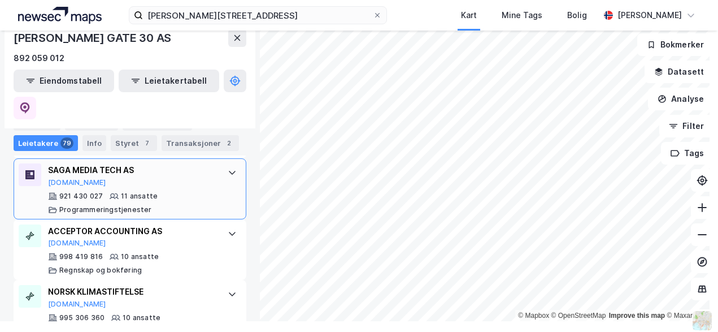
click at [170, 252] on div "998 419 816 10 ansatte Regnskap og bokføring" at bounding box center [132, 263] width 168 height 23
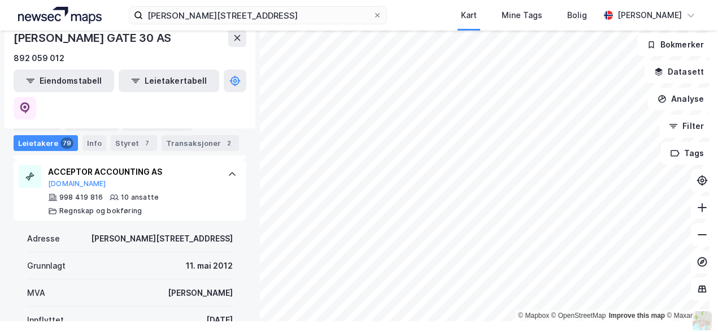
scroll to position [1825, 0]
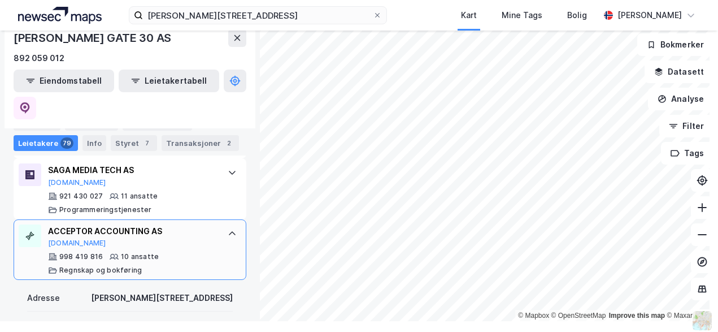
click at [172, 224] on div "ACCEPTOR ACCOUNTING AS Proff.no 998 419 816 10 ansatte Regnskap og bokføring" at bounding box center [132, 249] width 168 height 51
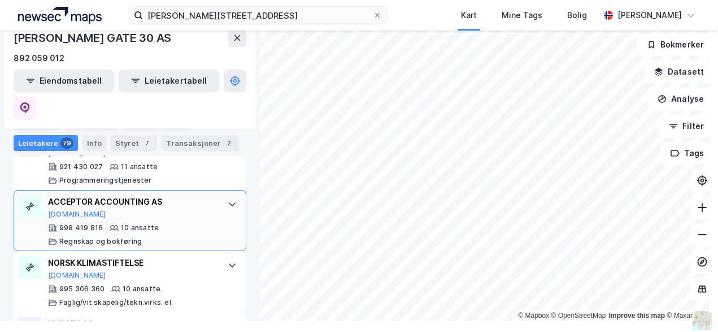
scroll to position [1769, 0]
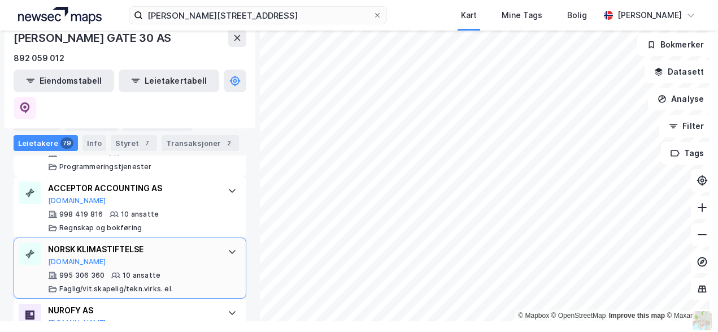
click at [171, 242] on div "NORSK KLIMASTIFTELSE Proff.no 995 306 360 10 ansatte Faglig/vit.skapelig/tekn.v…" at bounding box center [132, 267] width 168 height 51
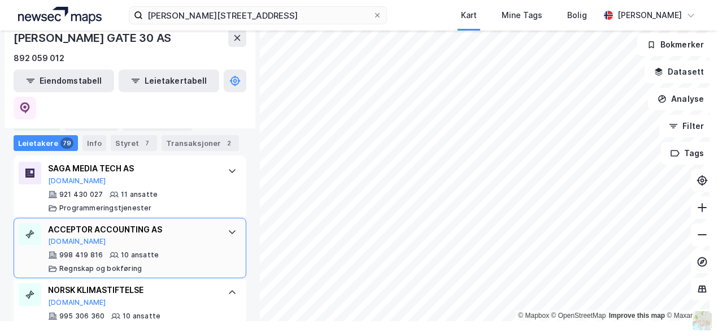
scroll to position [1712, 0]
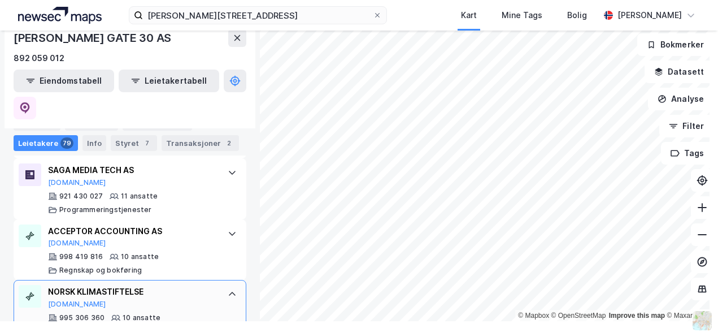
click at [171, 285] on div "NORSK KLIMASTIFTELSE" at bounding box center [132, 292] width 168 height 14
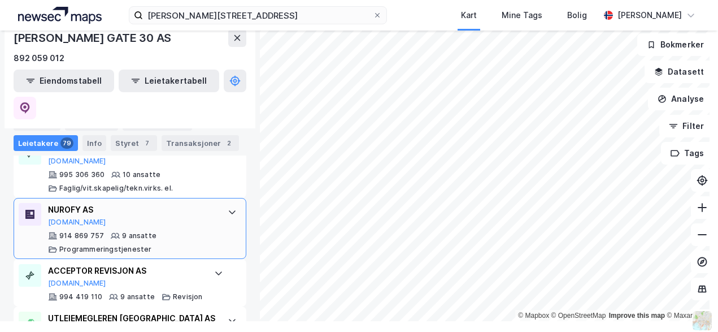
scroll to position [1882, 0]
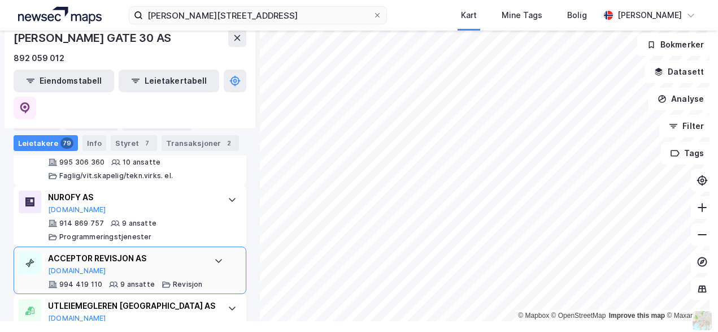
click at [176, 251] on div "ACCEPTOR REVISJON AS Proff.no" at bounding box center [125, 263] width 155 height 24
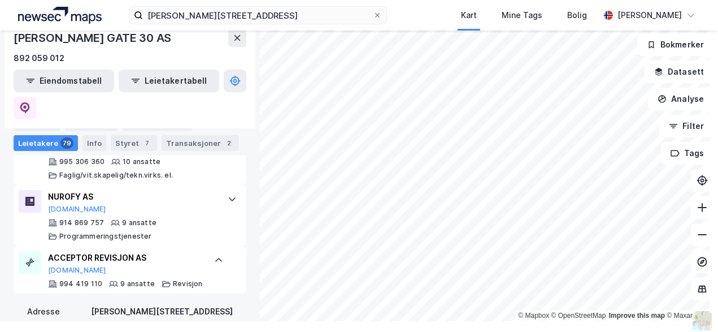
scroll to position [1825, 0]
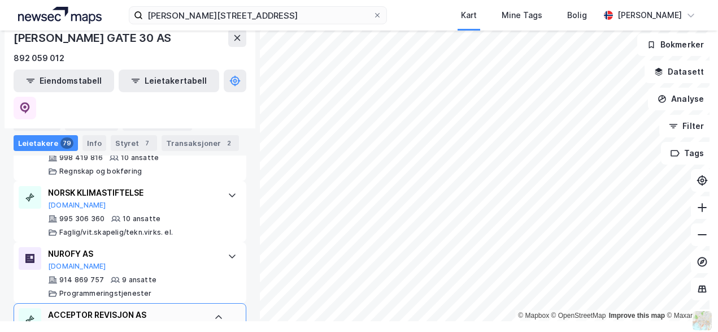
click at [173, 308] on div "ACCEPTOR REVISJON AS" at bounding box center [125, 315] width 155 height 14
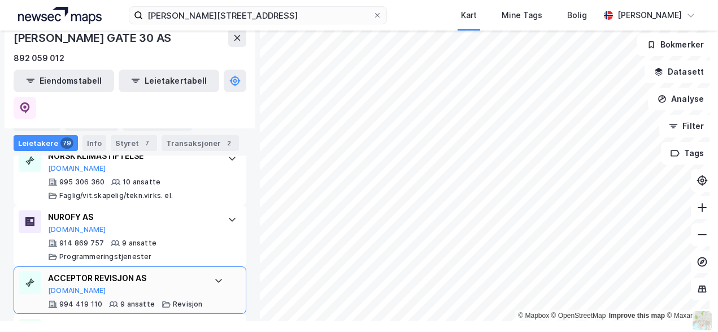
scroll to position [1882, 0]
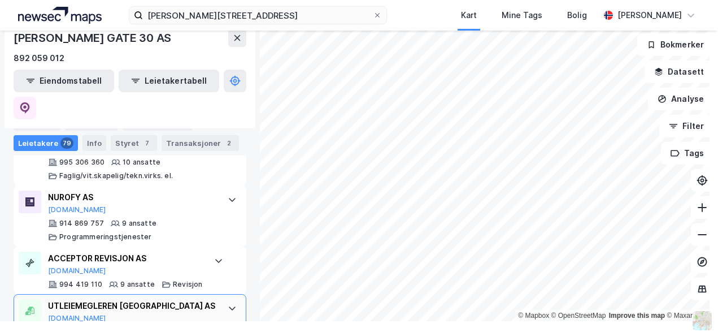
click at [173, 299] on div "UTLEIEMEGLEREN BERGEN SENTRUM AS" at bounding box center [132, 306] width 168 height 14
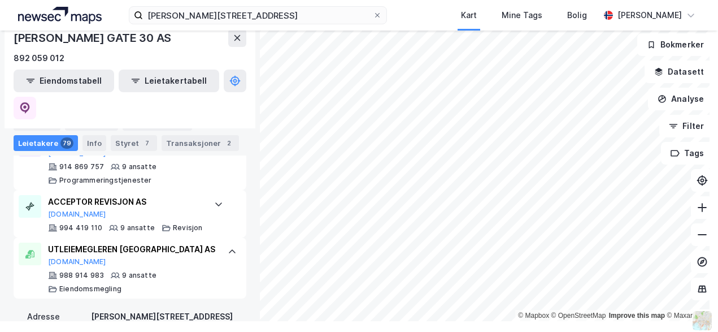
scroll to position [2051, 0]
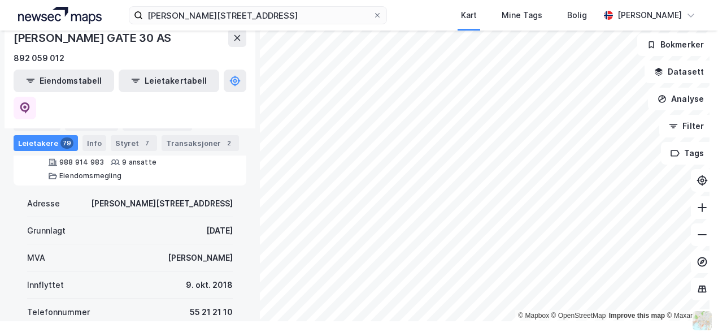
drag, startPoint x: 227, startPoint y: 281, endPoint x: 133, endPoint y: 283, distance: 93.8
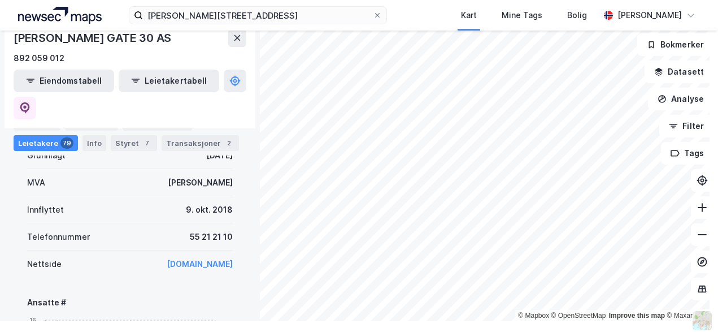
scroll to position [2164, 0]
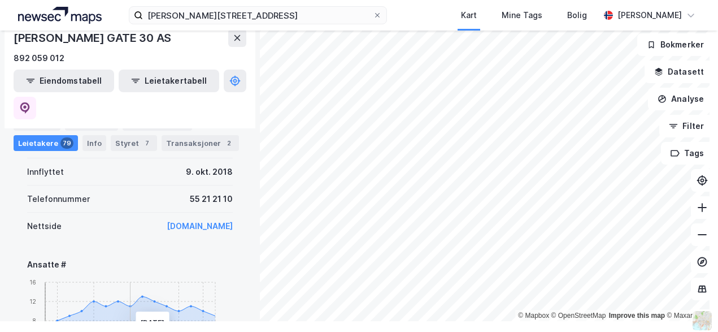
copy link "www.utleiemegleren.no"
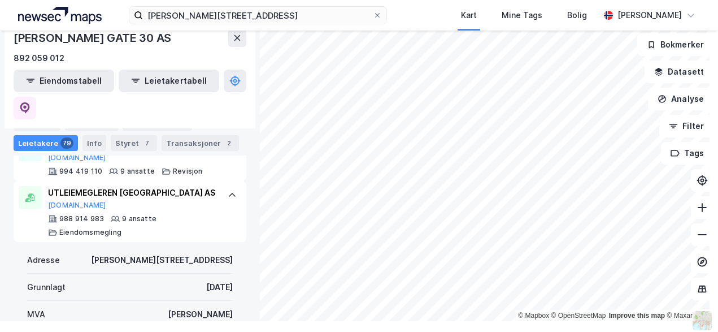
scroll to position [1825, 0]
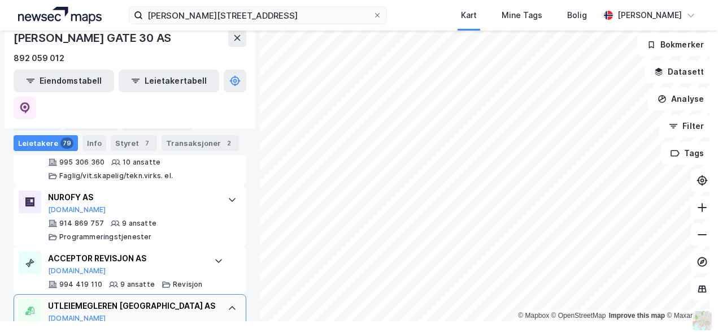
click at [155, 299] on div "UTLEIEMEGLEREN BERGEN SENTRUM AS" at bounding box center [132, 306] width 168 height 14
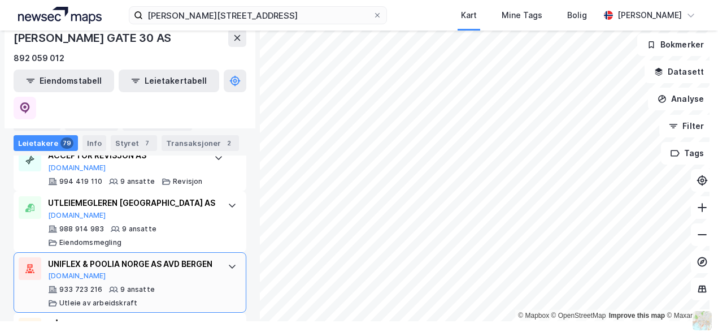
scroll to position [1995, 0]
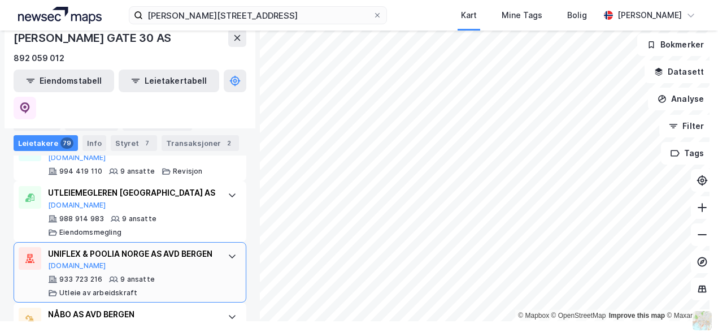
click at [147, 247] on div "UNIFLEX & POOLIA NORGE AS AVD BERGEN Brreg.no" at bounding box center [132, 259] width 168 height 24
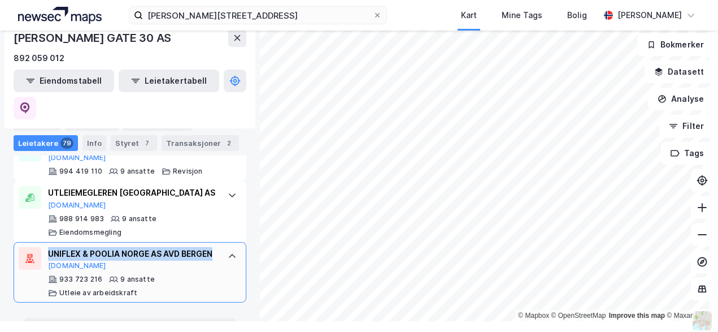
drag, startPoint x: 112, startPoint y: 203, endPoint x: 49, endPoint y: 185, distance: 65.7
click at [49, 247] on div "UNIFLEX & POOLIA NORGE AS AVD BERGEN" at bounding box center [132, 254] width 168 height 14
copy div "UNIFLEX & POOLIA NORGE AS AVD BERGEN"
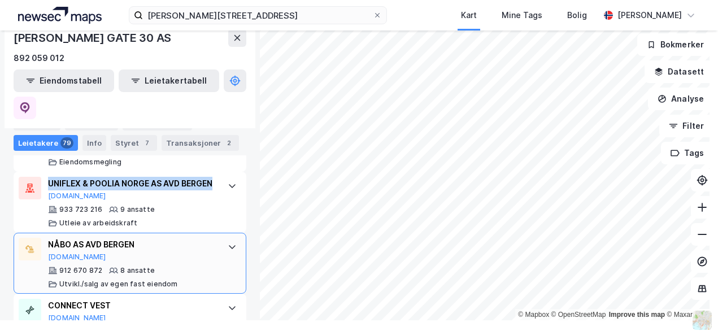
scroll to position [2108, 0]
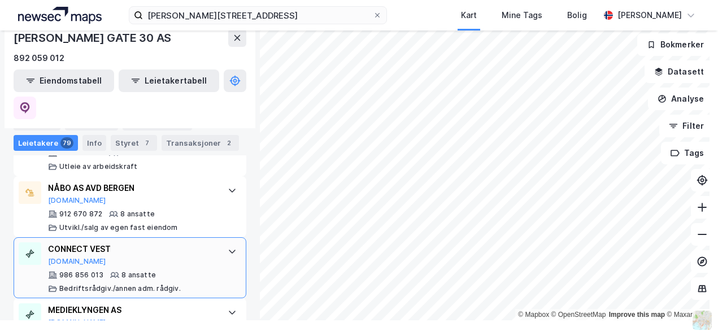
click at [157, 242] on div "CONNECT VEST Proff.no" at bounding box center [132, 254] width 168 height 24
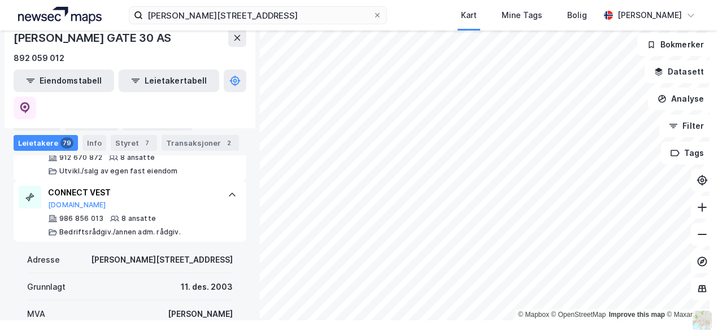
scroll to position [2221, 0]
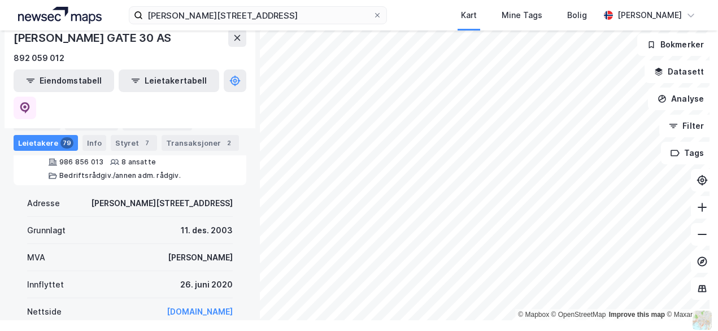
click at [214, 307] on link "www.connectvest.no" at bounding box center [200, 312] width 66 height 10
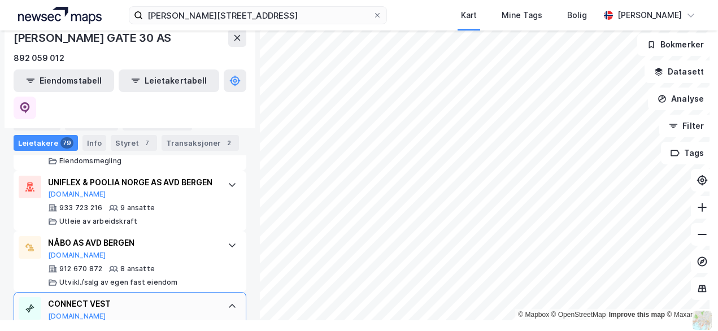
scroll to position [2108, 0]
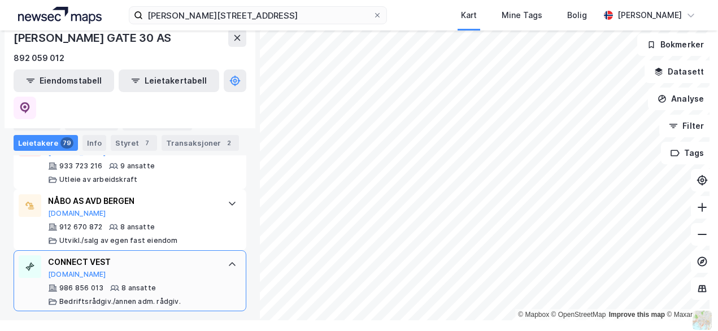
click at [167, 255] on div "CONNECT VEST Proff.no" at bounding box center [132, 267] width 168 height 24
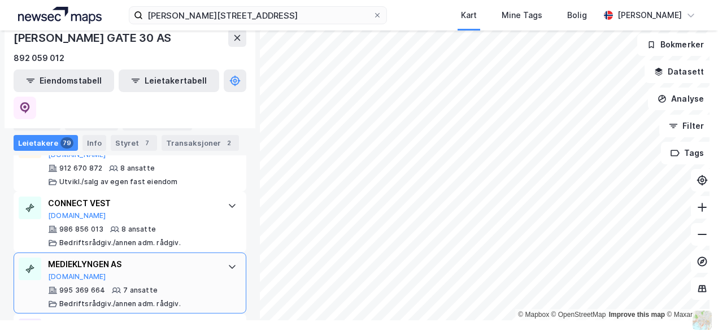
scroll to position [2164, 0]
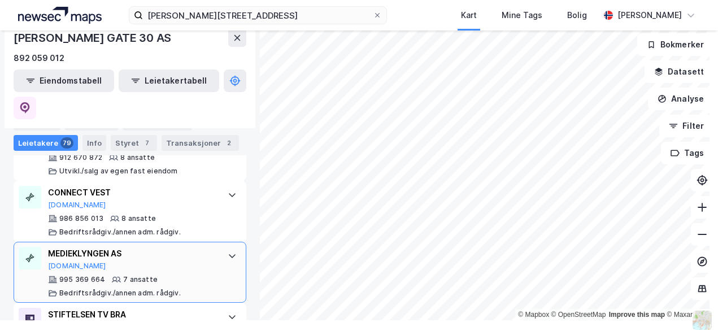
click at [164, 247] on div "MEDIEKLYNGEN AS Proff.no" at bounding box center [132, 259] width 168 height 24
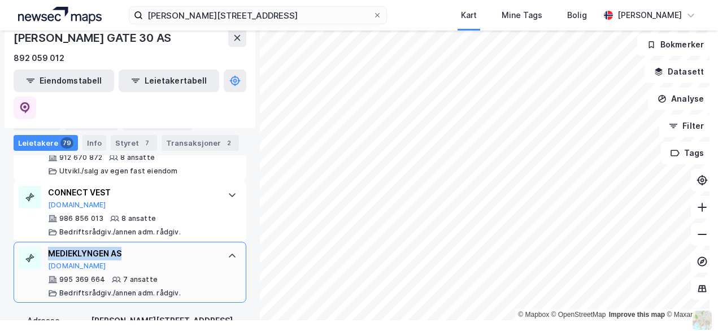
drag, startPoint x: 126, startPoint y: 217, endPoint x: 49, endPoint y: 214, distance: 76.9
click at [49, 247] on div "MEDIEKLYNGEN AS" at bounding box center [132, 254] width 168 height 14
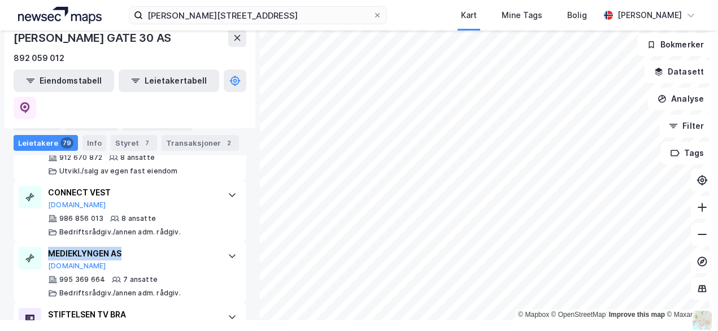
copy div "MEDIEKLYNGEN AS"
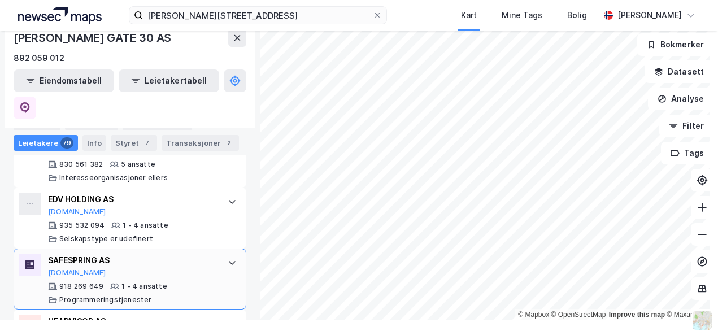
scroll to position [2899, 0]
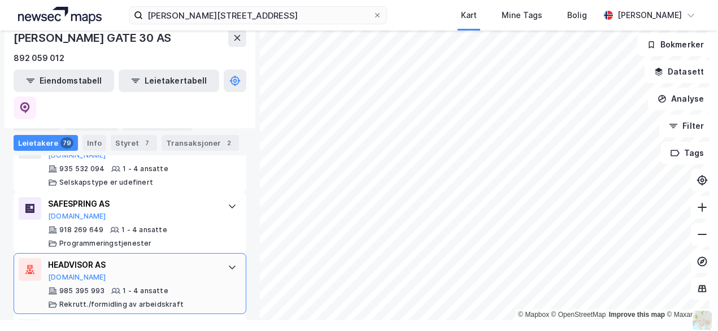
click at [158, 258] on div "HEADVISOR AS Proff.no" at bounding box center [132, 270] width 168 height 24
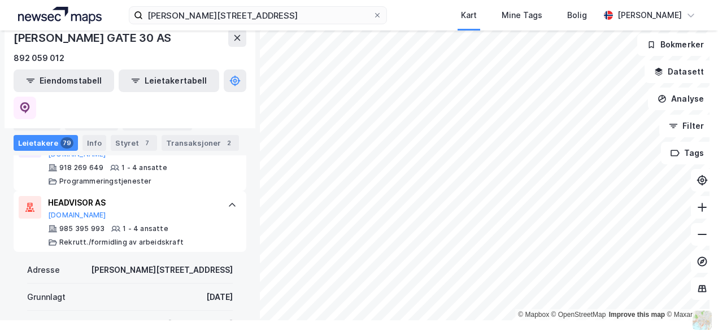
scroll to position [3012, 0]
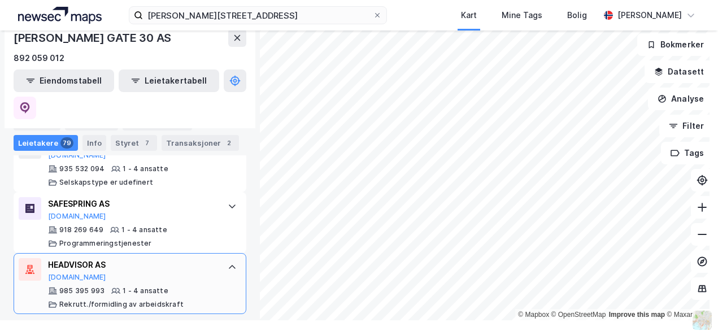
click at [149, 253] on div "HEADVISOR AS Proff.no 985 395 993 1 - 4 ansatte Rekrutt./formidling av arbeidsk…" at bounding box center [130, 283] width 233 height 61
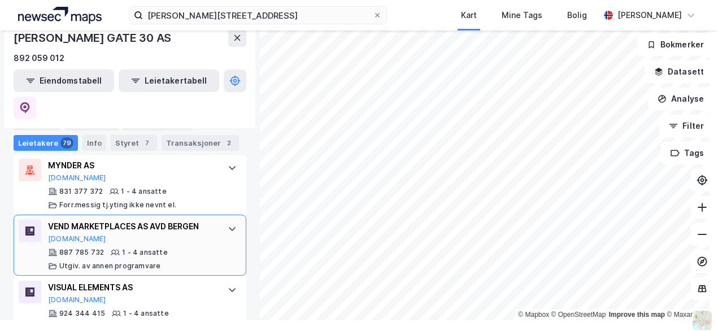
scroll to position [3068, 0]
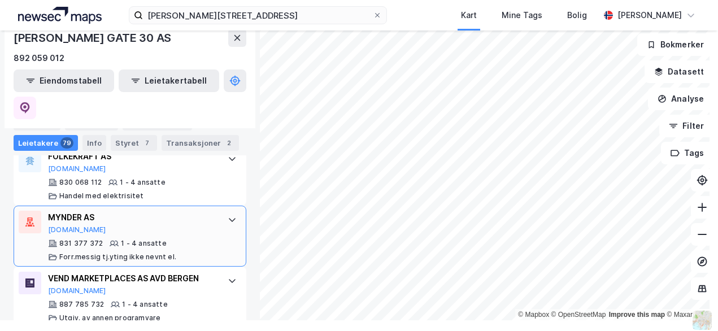
click at [157, 211] on div "MYNDER AS Proff.no 831 377 372 1 - 4 ansatte Forr.messig tj.yting ikke nevnt el." at bounding box center [132, 236] width 168 height 51
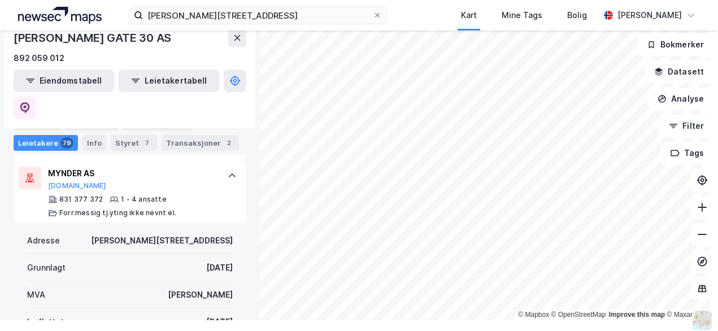
scroll to position [3125, 0]
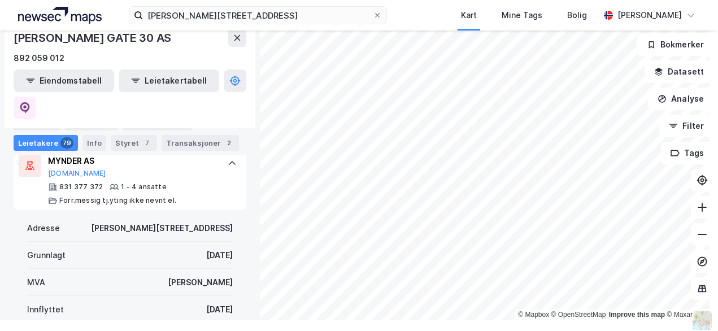
click at [215, 331] on link "Mynder.no" at bounding box center [200, 337] width 66 height 10
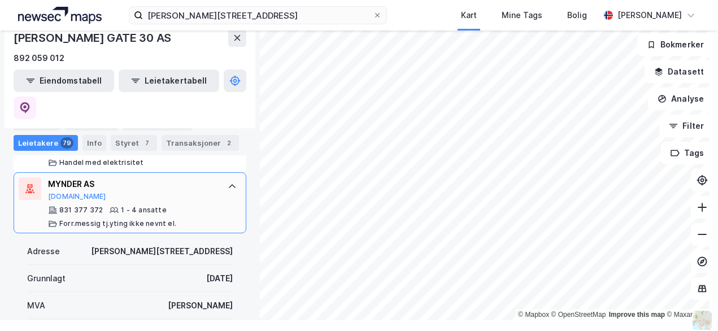
scroll to position [3012, 0]
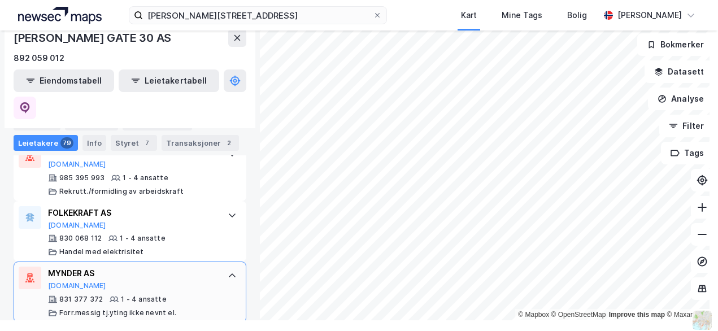
click at [168, 267] on div "MYNDER AS Proff.no" at bounding box center [132, 279] width 168 height 24
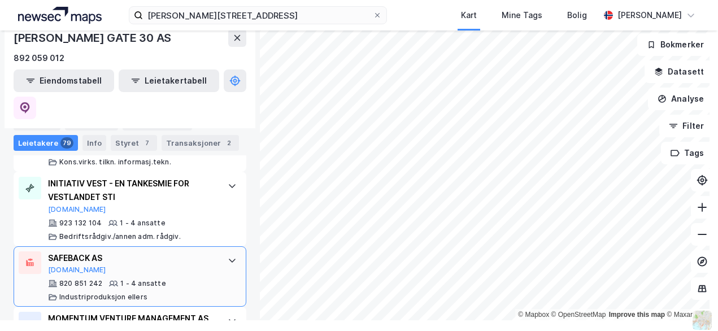
scroll to position [3577, 0]
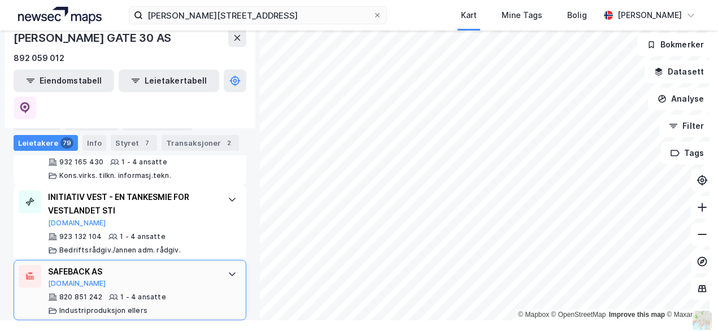
click at [186, 265] on div "SAFEBACK AS" at bounding box center [132, 272] width 168 height 14
drag, startPoint x: 106, startPoint y: 219, endPoint x: 47, endPoint y: 220, distance: 58.2
click at [47, 260] on div "SAFEBACK AS Proff.no 820 851 242 1 - 4 ansatte Industriproduksjon ellers" at bounding box center [130, 290] width 233 height 61
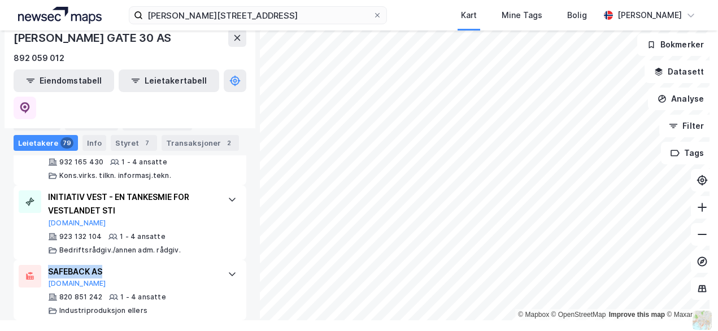
copy div "SAFEBACK AS"
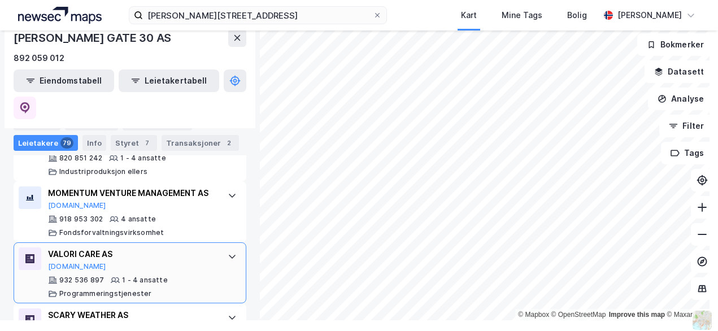
scroll to position [3746, 0]
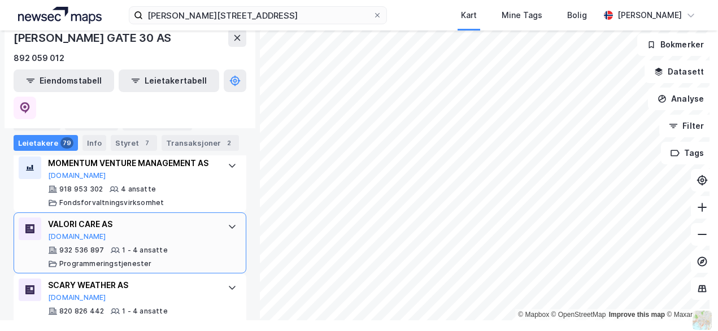
click at [155, 246] on div "1 - 4 ansatte" at bounding box center [145, 250] width 46 height 9
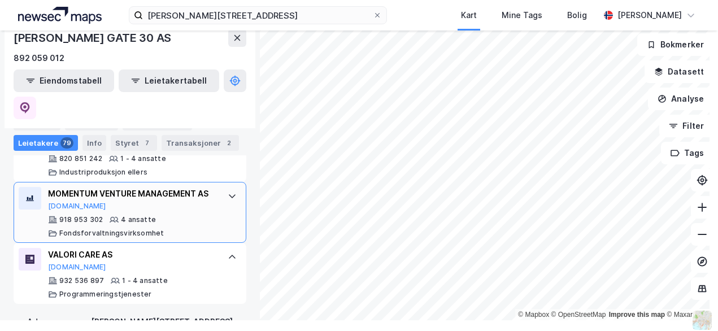
scroll to position [3690, 0]
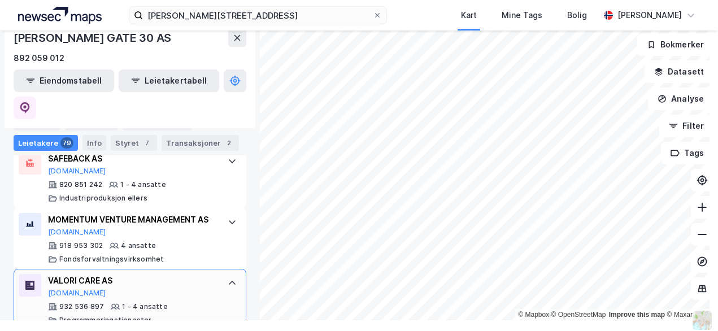
click at [151, 274] on div "VALORI CARE AS" at bounding box center [132, 281] width 168 height 14
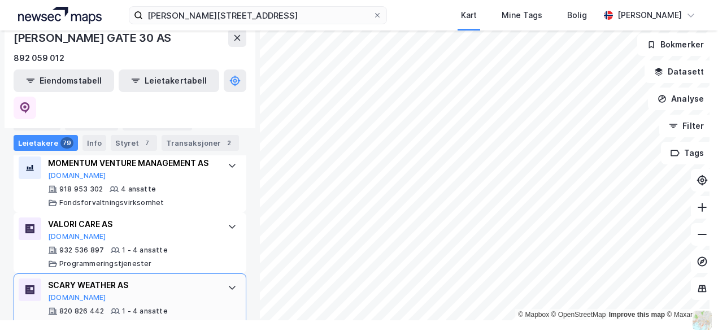
click at [150, 279] on div "SCARY WEATHER AS" at bounding box center [132, 286] width 168 height 14
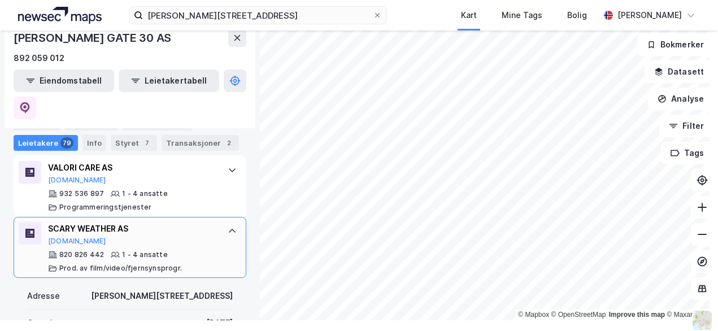
click at [160, 222] on div "SCARY WEATHER AS" at bounding box center [132, 229] width 168 height 14
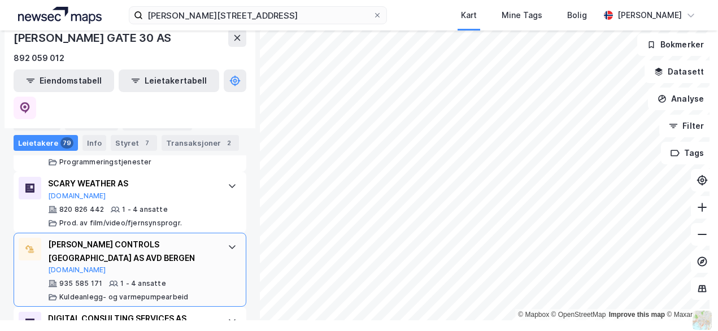
scroll to position [3859, 0]
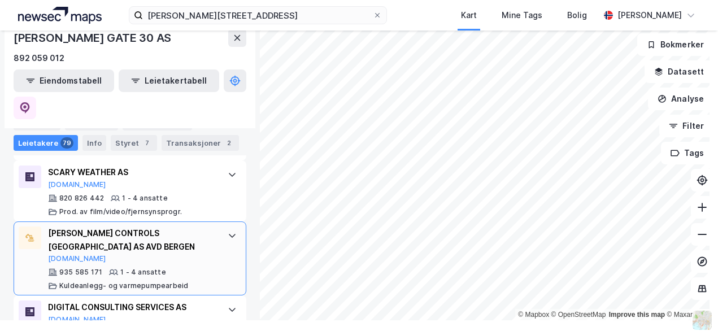
click at [164, 227] on div "JOHNSON CONTROLS NORWAY AS AVD BERGEN" at bounding box center [132, 240] width 168 height 27
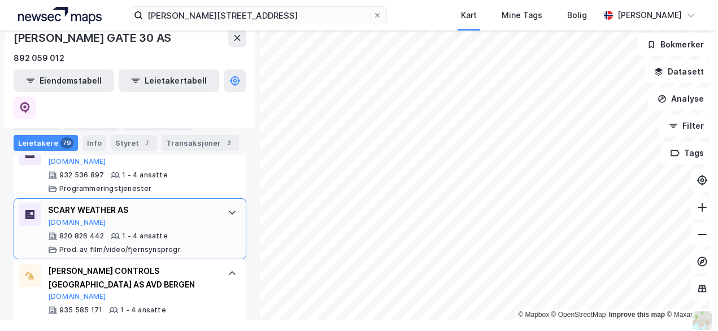
scroll to position [3803, 0]
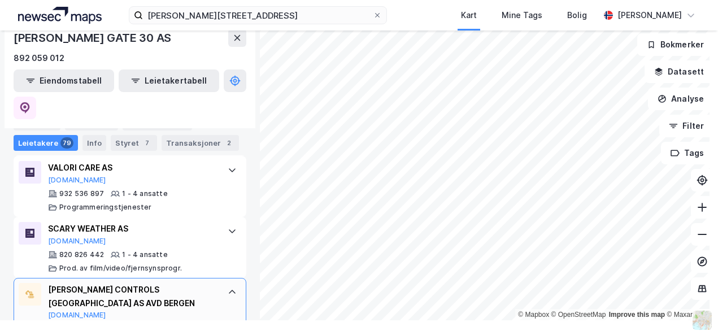
click at [183, 283] on div "JOHNSON CONTROLS NORWAY AS AVD BERGEN" at bounding box center [132, 296] width 168 height 27
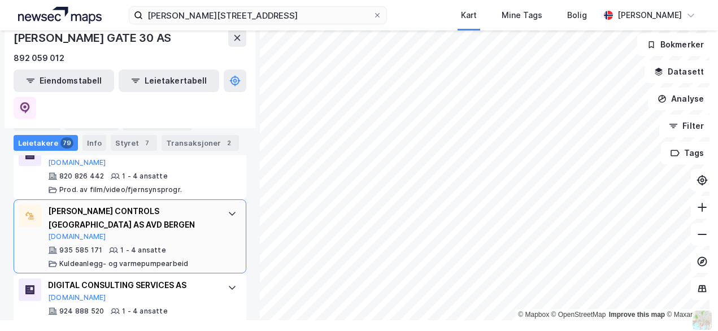
scroll to position [3916, 0]
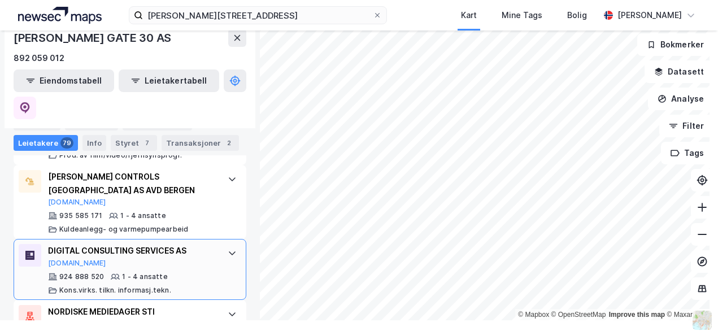
click at [184, 244] on div "DIGITAL CONSULTING SERVICES AS Proff.no" at bounding box center [132, 256] width 168 height 24
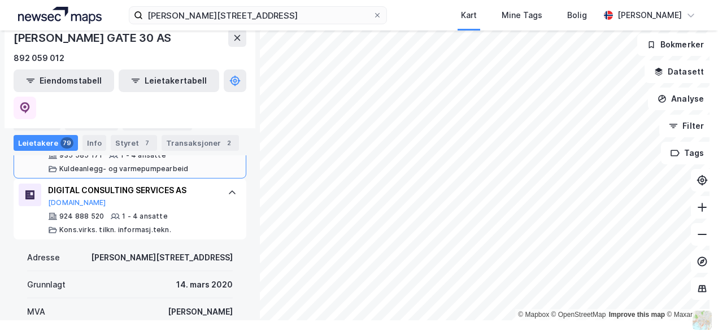
scroll to position [3859, 0]
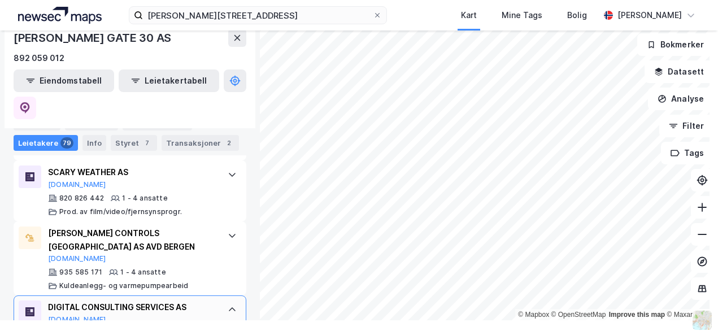
click at [175, 301] on div "DIGITAL CONSULTING SERVICES AS Proff.no" at bounding box center [132, 313] width 168 height 24
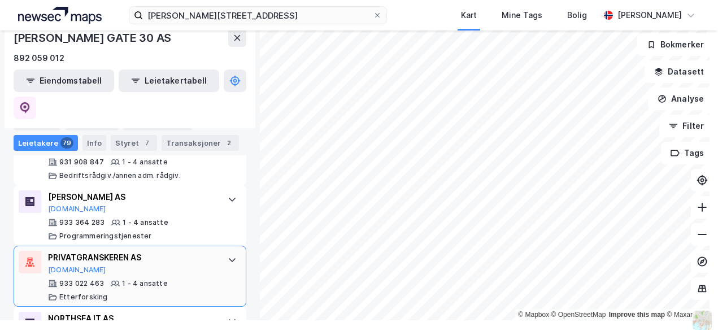
scroll to position [4255, 0]
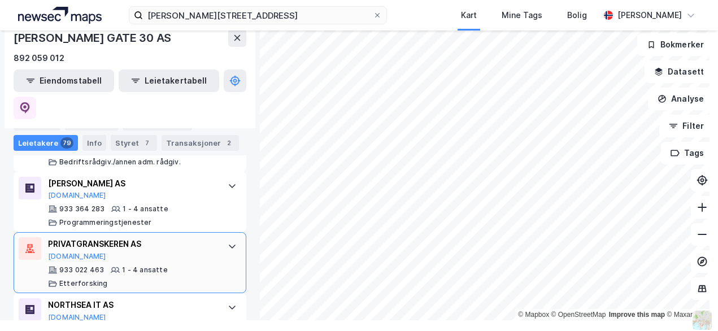
click at [172, 237] on div "PRIVATGRANSKEREN AS Proff.no 933 022 463 1 - 4 ansatte Etterforsking" at bounding box center [132, 262] width 168 height 51
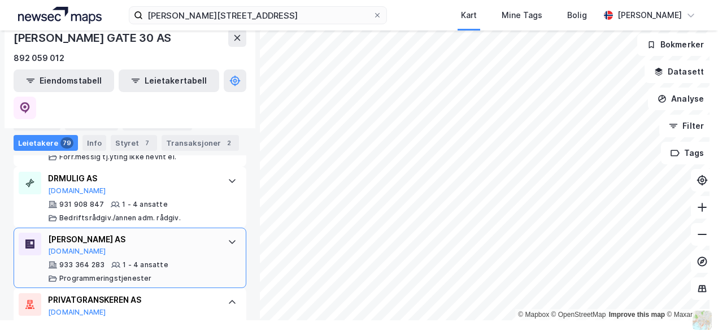
scroll to position [4198, 0]
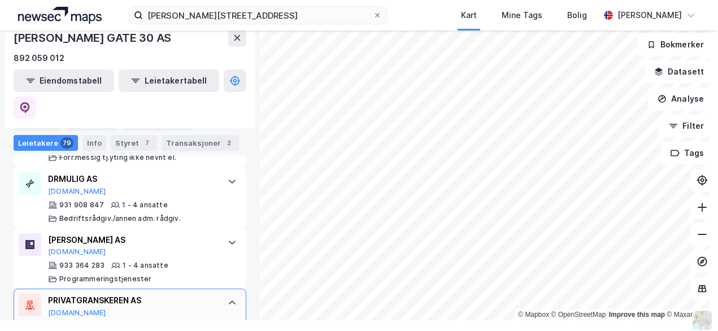
click at [172, 294] on div "PRIVATGRANSKEREN AS" at bounding box center [132, 301] width 168 height 14
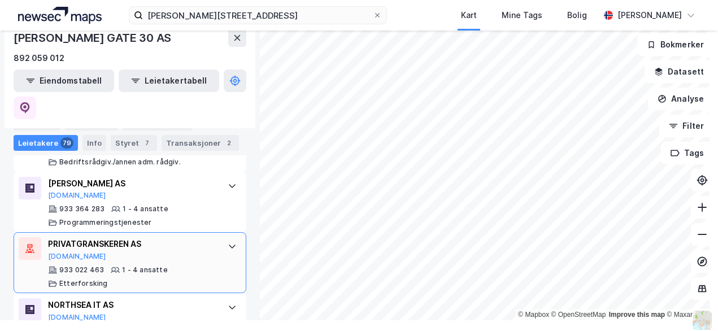
scroll to position [4311, 0]
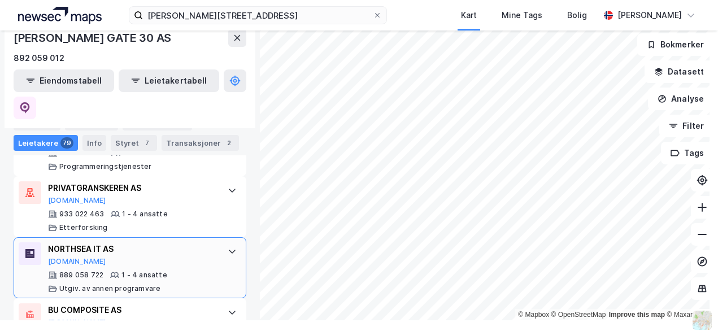
click at [168, 242] on div "NORTHSEA IT AS Proff.no" at bounding box center [132, 254] width 168 height 24
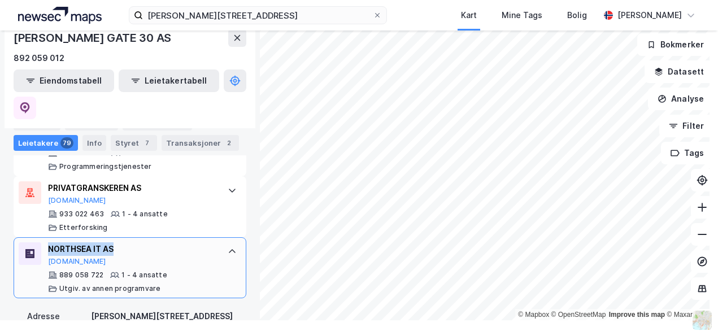
drag, startPoint x: 119, startPoint y: 199, endPoint x: 42, endPoint y: 192, distance: 77.8
click at [42, 237] on div "NORTHSEA IT AS Proff.no 889 058 722 1 - 4 ansatte Utgiv. av annen programvare" at bounding box center [130, 267] width 233 height 61
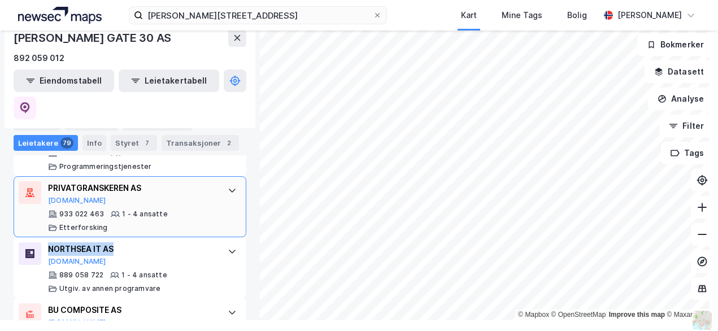
copy div "NORTHSEA IT AS"
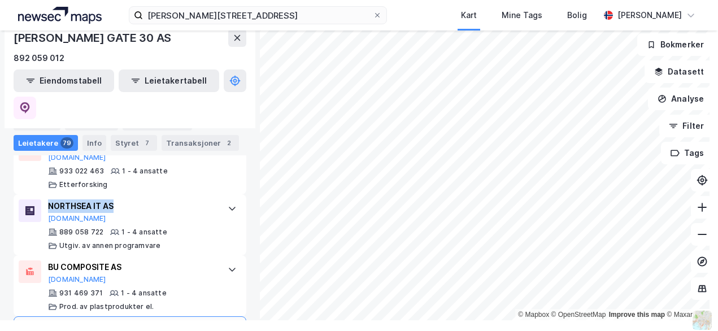
scroll to position [4368, 0]
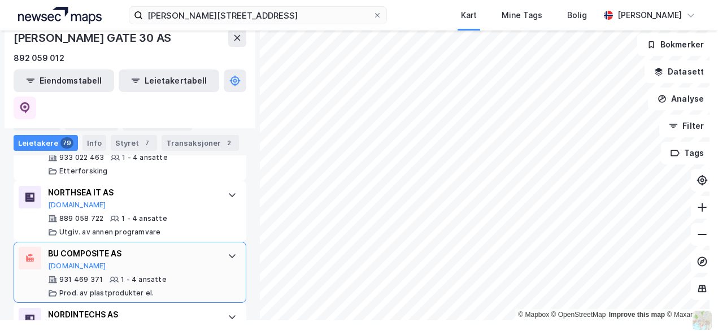
click at [120, 247] on div "BU COMPOSITE AS" at bounding box center [132, 254] width 168 height 14
click at [144, 247] on div "BU COMPOSITE AS" at bounding box center [132, 254] width 168 height 14
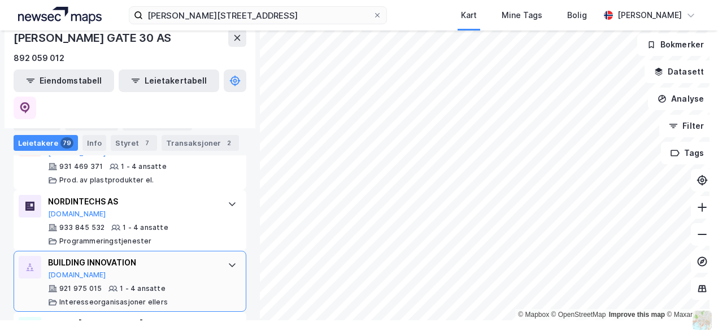
scroll to position [4424, 0]
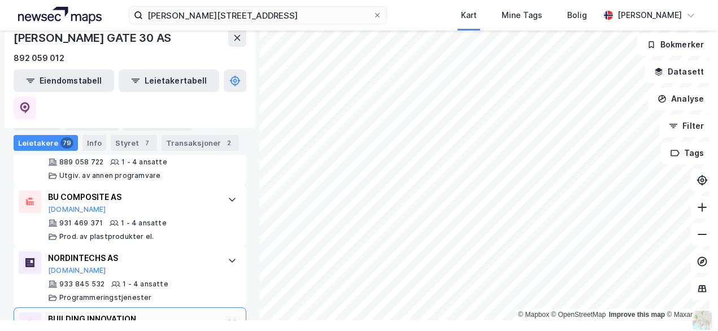
click at [142, 251] on div "NORDINTECHS AS Proff.no" at bounding box center [132, 263] width 168 height 24
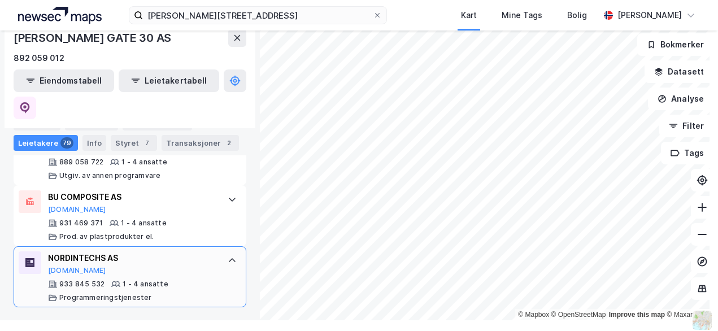
click at [145, 251] on div "NORDINTECHS AS" at bounding box center [132, 258] width 168 height 14
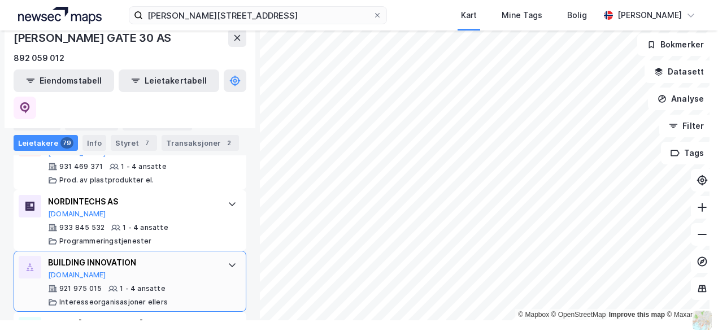
click at [144, 256] on div "BUILDING INNOVATION" at bounding box center [132, 263] width 168 height 14
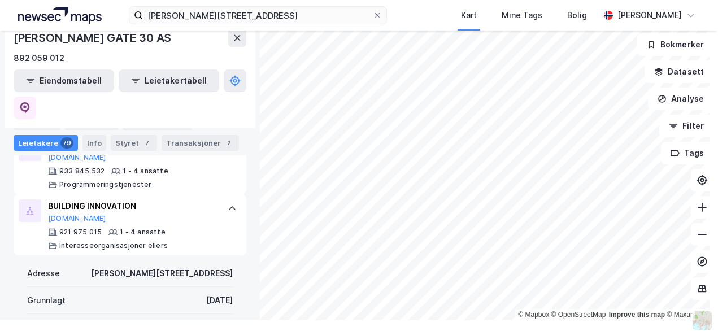
scroll to position [4481, 0]
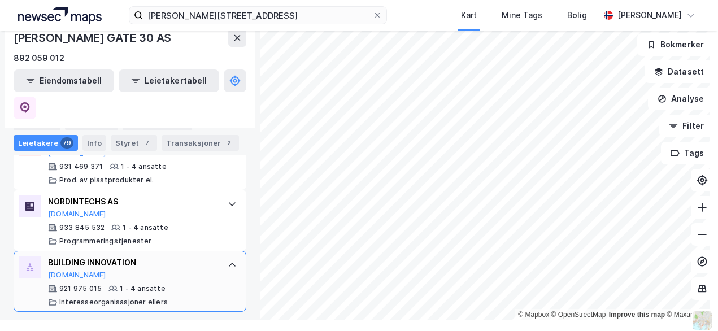
click at [145, 256] on div "BUILDING INNOVATION Proff.no" at bounding box center [132, 268] width 168 height 24
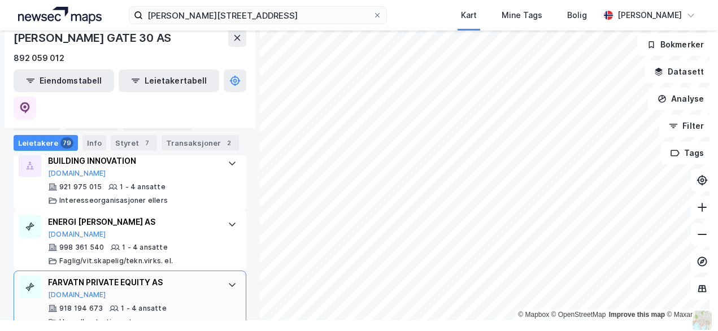
scroll to position [4594, 0]
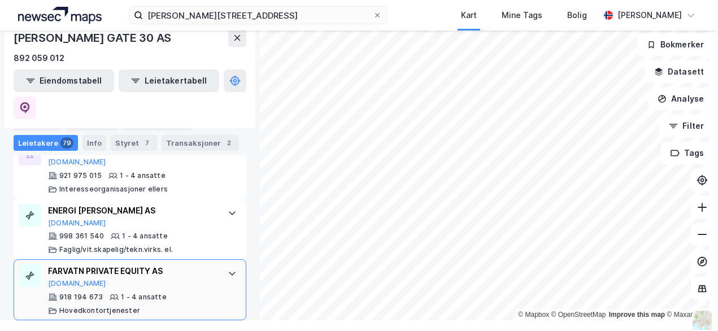
click at [163, 264] on div "FARVATN PRIVATE EQUITY AS Proff.no" at bounding box center [132, 276] width 168 height 24
drag, startPoint x: 155, startPoint y: 223, endPoint x: 46, endPoint y: 220, distance: 109.7
click at [46, 259] on div "FARVATN PRIVATE EQUITY AS Proff.no 918 194 673 1 - 4 ansatte Hovedkontortjenest…" at bounding box center [130, 289] width 233 height 61
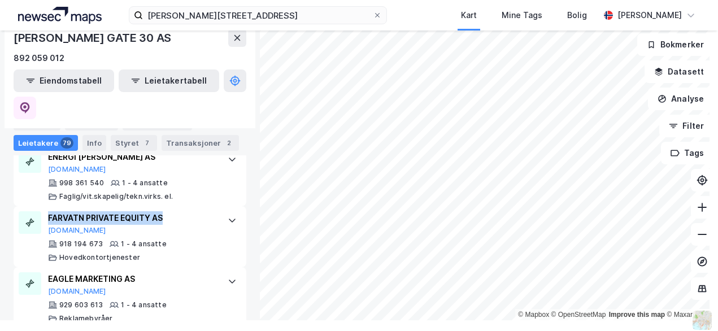
scroll to position [4707, 0]
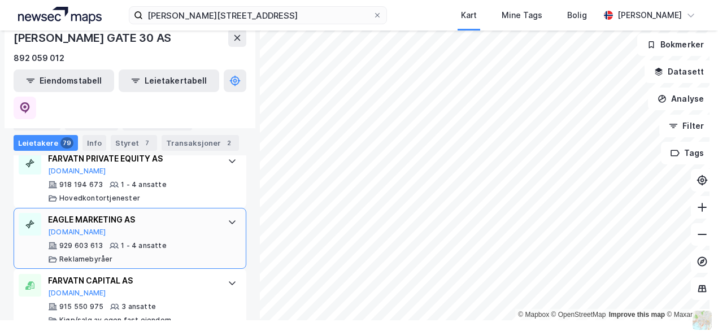
click at [171, 241] on div "929 603 613 1 - 4 ansatte Reklamebyråer" at bounding box center [132, 252] width 168 height 23
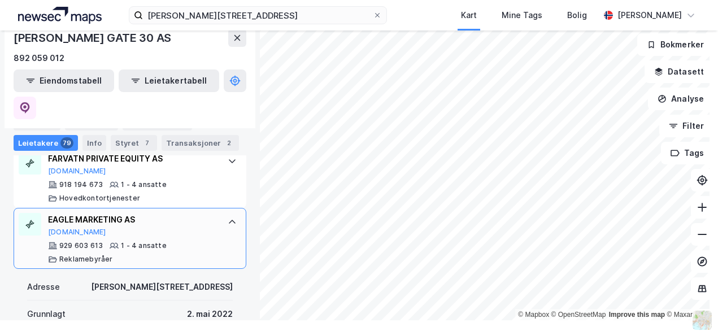
click at [171, 213] on div "EAGLE MARKETING AS Proff.no 929 603 613 1 - 4 ansatte Reklamebyråer" at bounding box center [132, 238] width 168 height 51
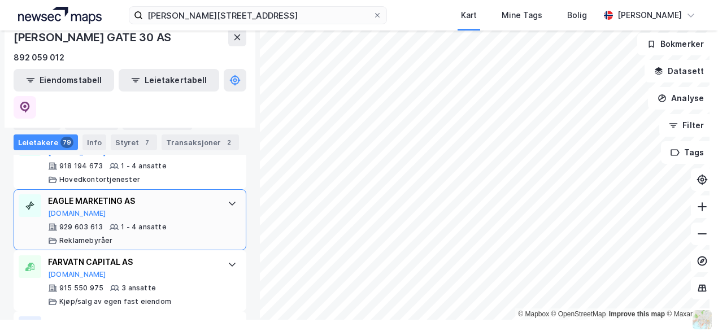
scroll to position [4777, 0]
